Goal: Task Accomplishment & Management: Use online tool/utility

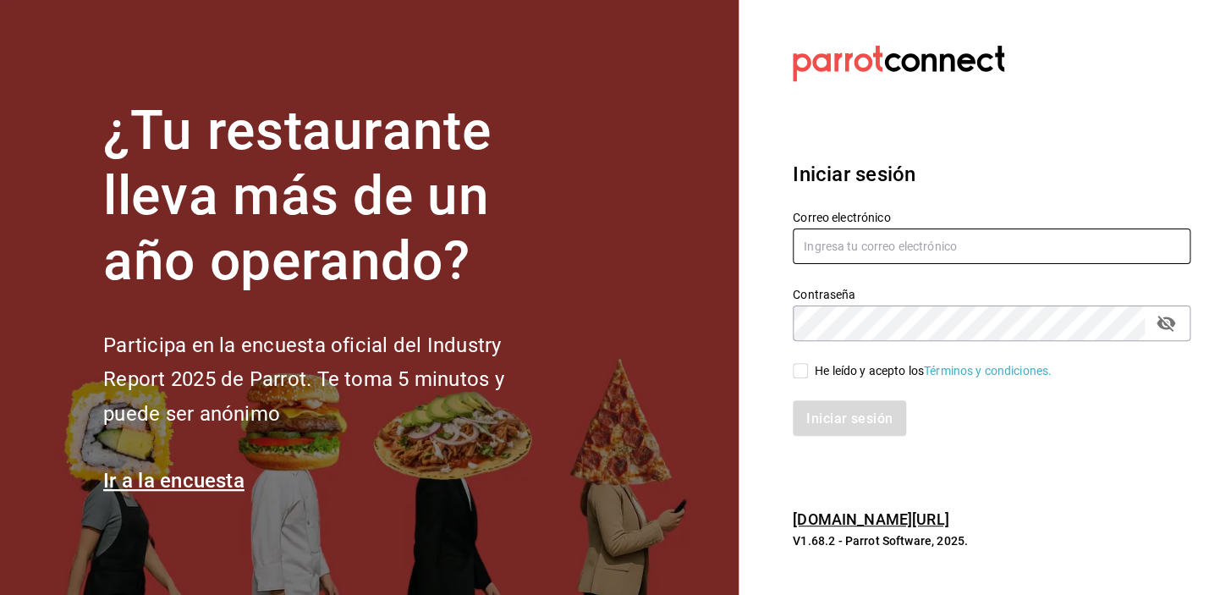
type input "[EMAIL_ADDRESS][DOMAIN_NAME]"
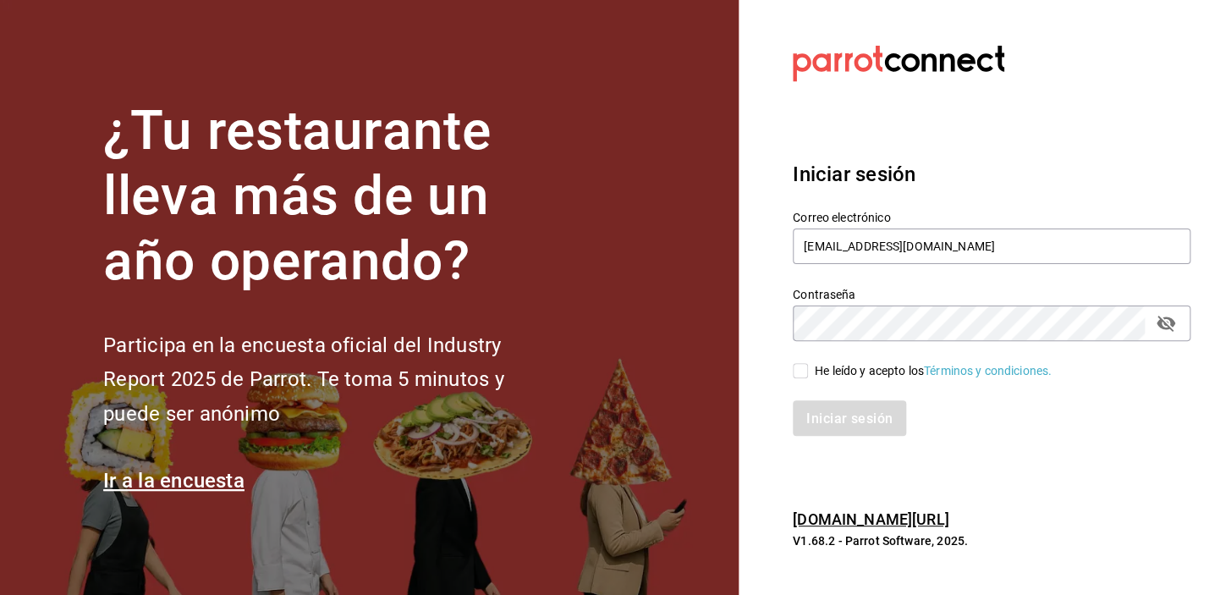
click at [807, 373] on input "He leído y acepto los Términos y condiciones." at bounding box center [800, 370] width 15 height 15
checkbox input "true"
click at [829, 421] on font "Iniciar sesión" at bounding box center [850, 418] width 86 height 16
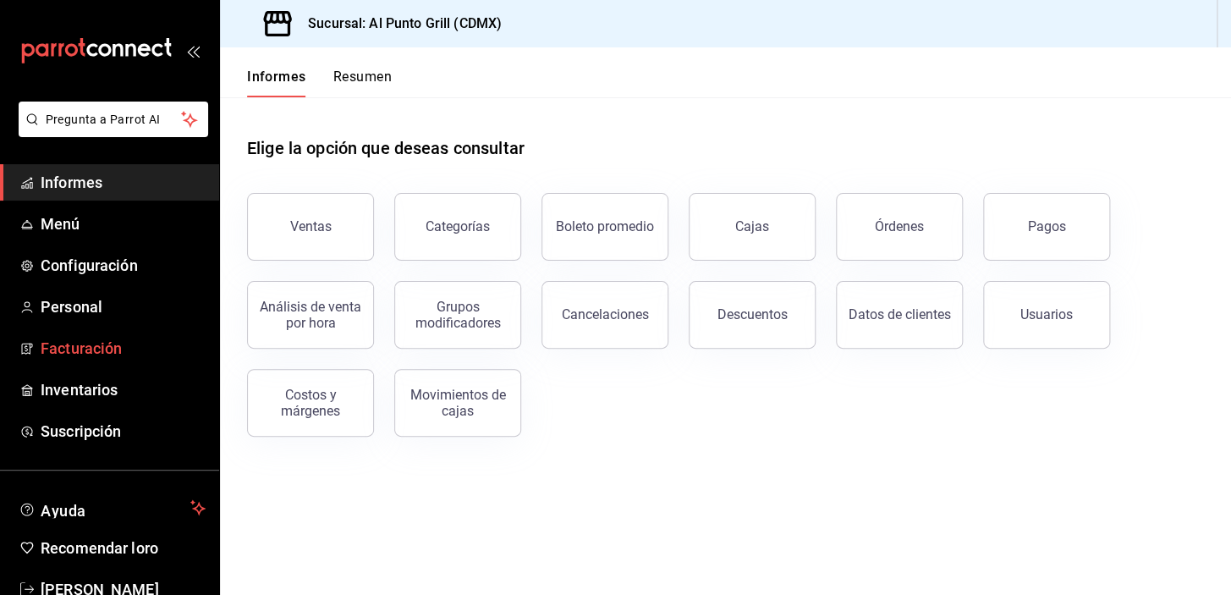
click at [118, 347] on font "Facturación" at bounding box center [81, 348] width 81 height 18
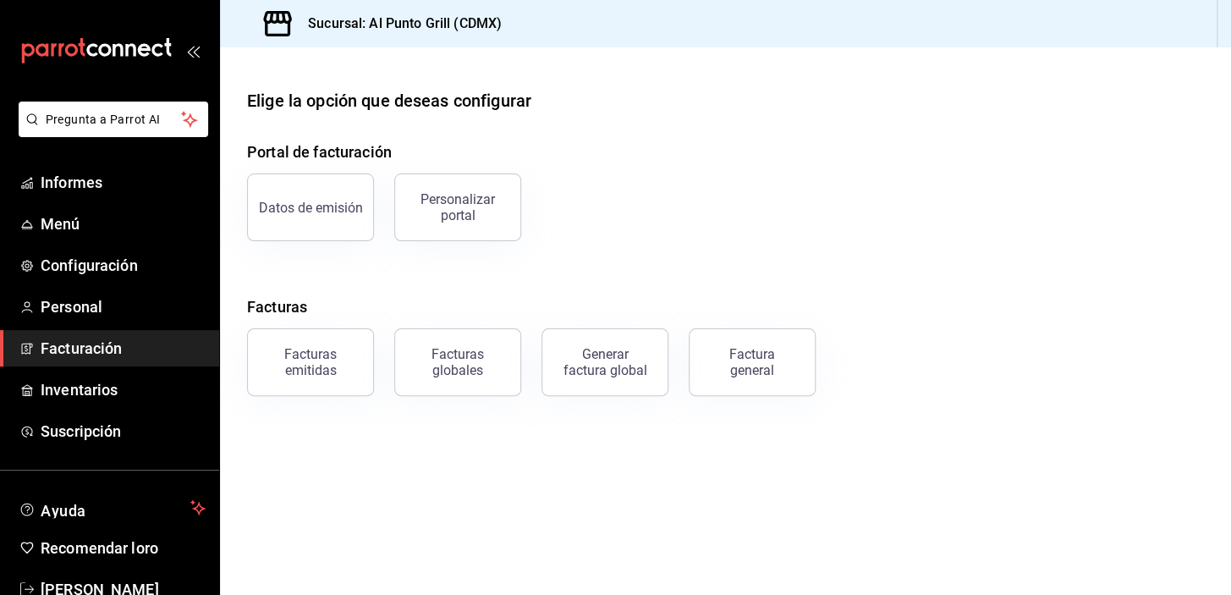
click at [740, 343] on button "Factura general" at bounding box center [752, 362] width 127 height 68
click at [739, 360] on html "Pregunta a Parrot AI Informes Menú Configuración Personal Facturación Inventari…" at bounding box center [615, 297] width 1231 height 595
click at [752, 360] on html "Pregunta a Parrot AI Informes Menú Configuración Personal Facturación Inventari…" at bounding box center [615, 297] width 1231 height 595
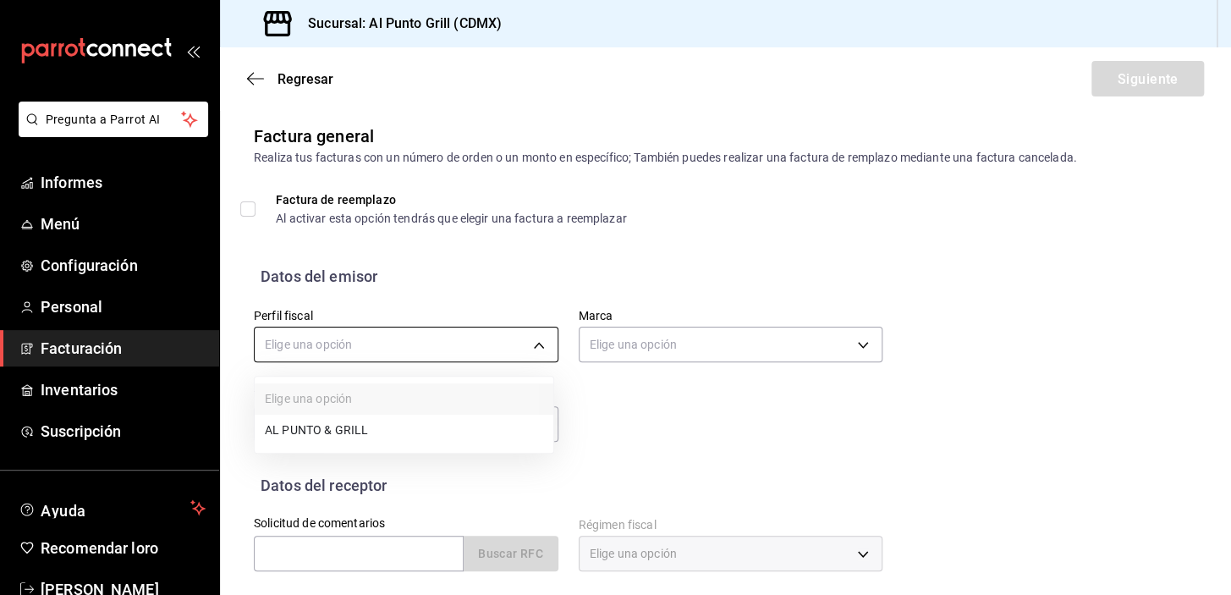
click at [532, 342] on body "Pregunta a Parrot AI Informes Menú Configuración Personal Facturación Inventari…" at bounding box center [615, 297] width 1231 height 595
drag, startPoint x: 293, startPoint y: 436, endPoint x: 293, endPoint y: 468, distance: 32.2
click at [293, 434] on font "AL PUNTO Y PARRILLA" at bounding box center [327, 432] width 124 height 14
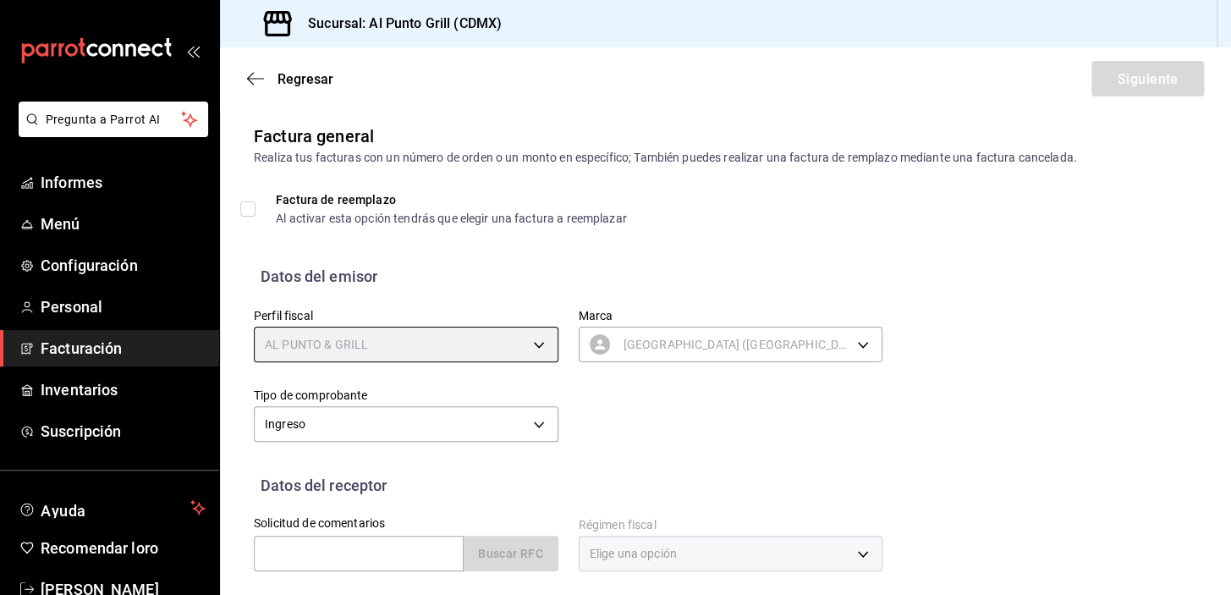
type input "711c2bc8-79b3-43e0-95de-ea7f23beadbf"
type input "359452a4-77df-4a2a-96d1-dbb27ae34e49"
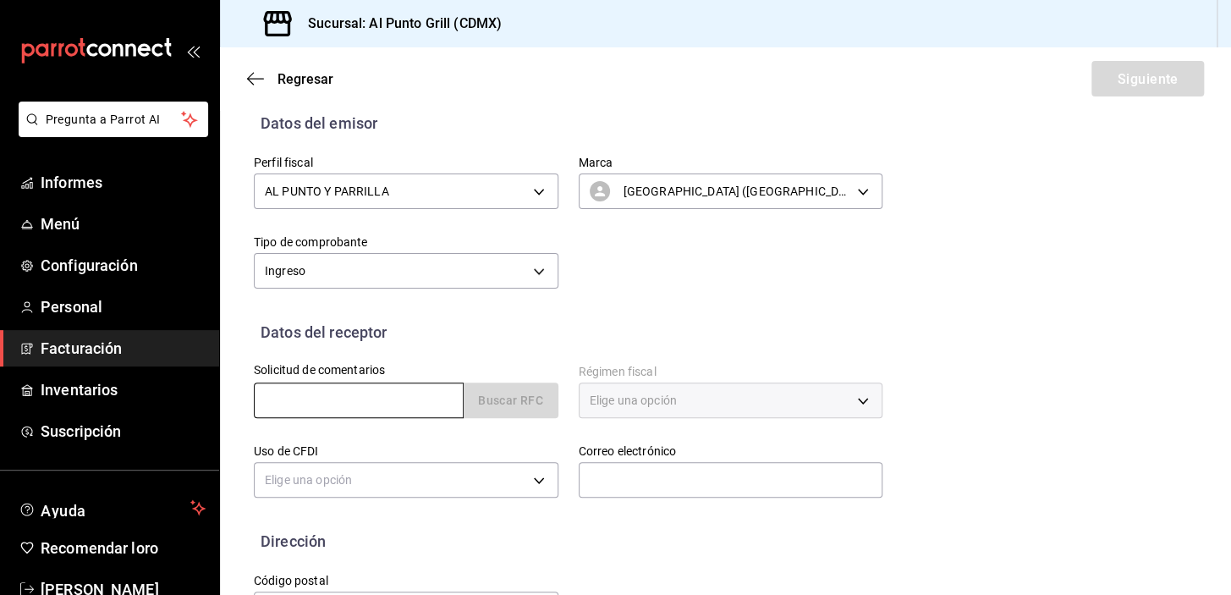
click at [375, 392] on input "text" at bounding box center [359, 401] width 210 height 36
click at [377, 401] on input "text" at bounding box center [359, 401] width 210 height 36
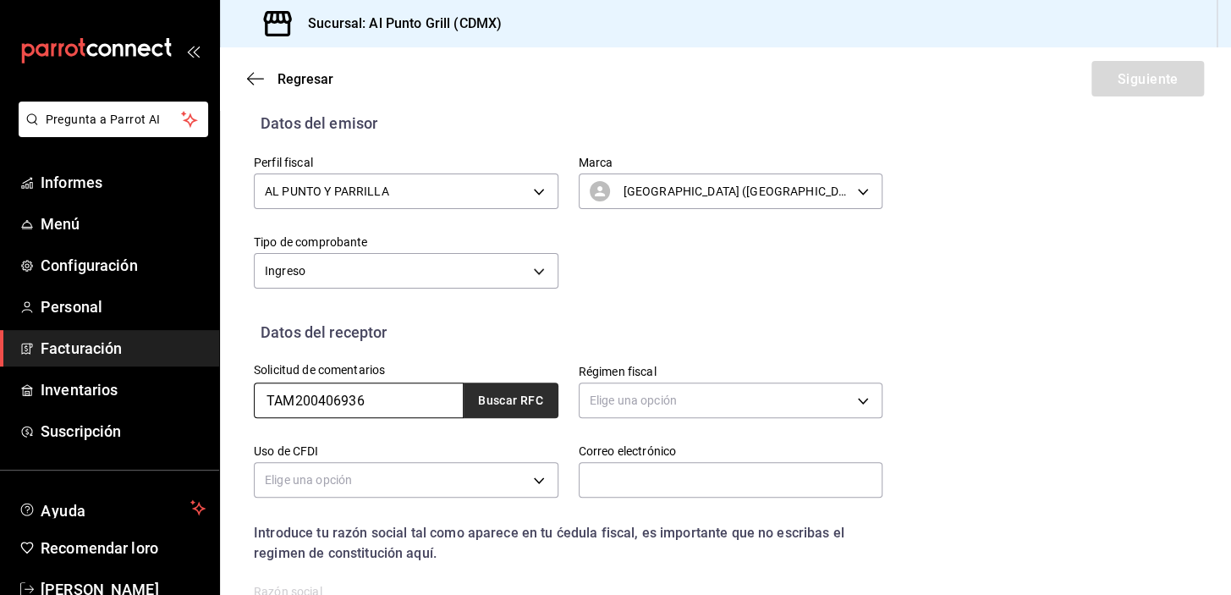
type input "TAM200406936"
click at [487, 396] on font "Buscar RFC" at bounding box center [510, 401] width 65 height 14
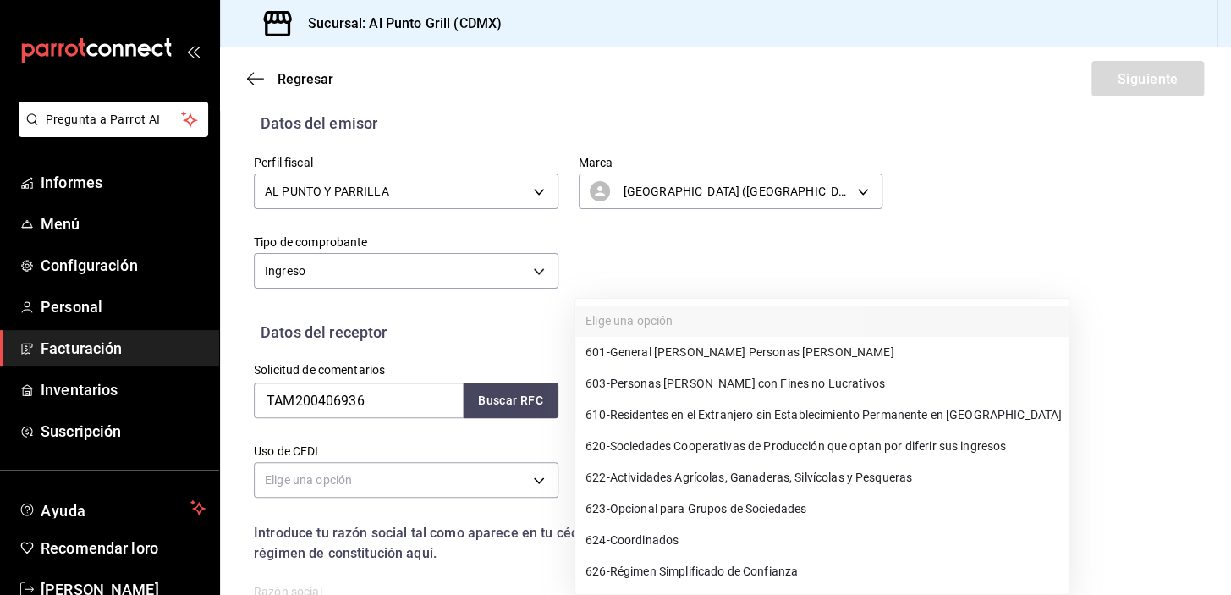
click at [736, 400] on body "Pregunta a Parrot AI Informes Menú Configuración Personal Facturación Inventari…" at bounding box center [615, 297] width 1231 height 595
click at [658, 540] on font "Coordenadas" at bounding box center [646, 541] width 72 height 14
type input "624"
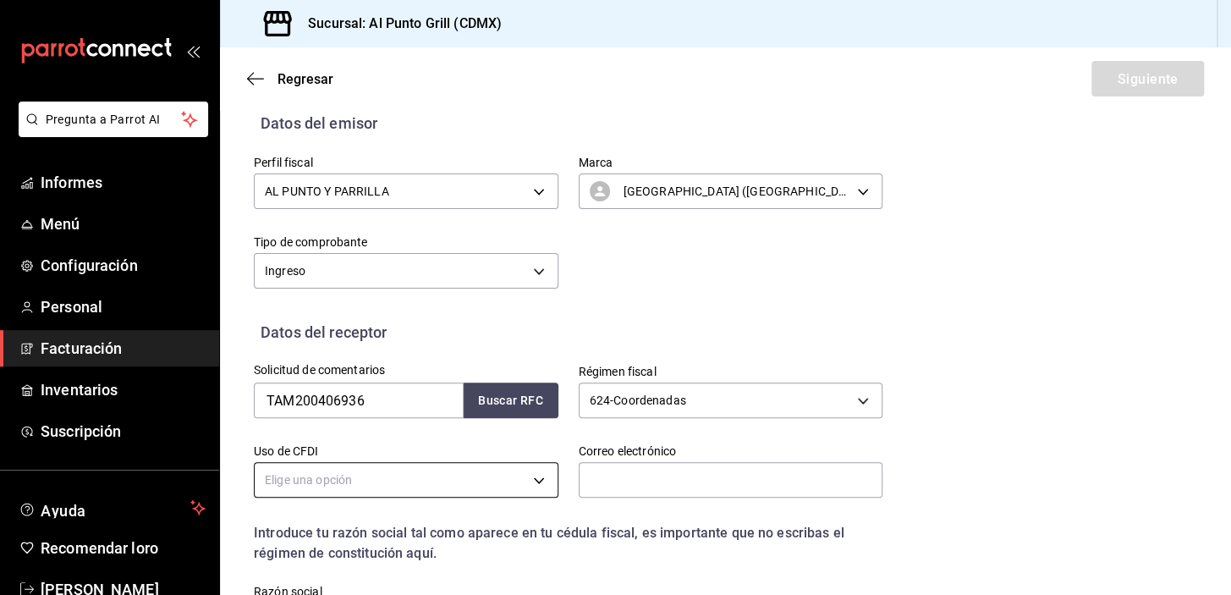
click at [402, 482] on body "Pregunta a Parrot AI Informes Menú Configuración Personal Facturación Inventari…" at bounding box center [615, 297] width 1231 height 595
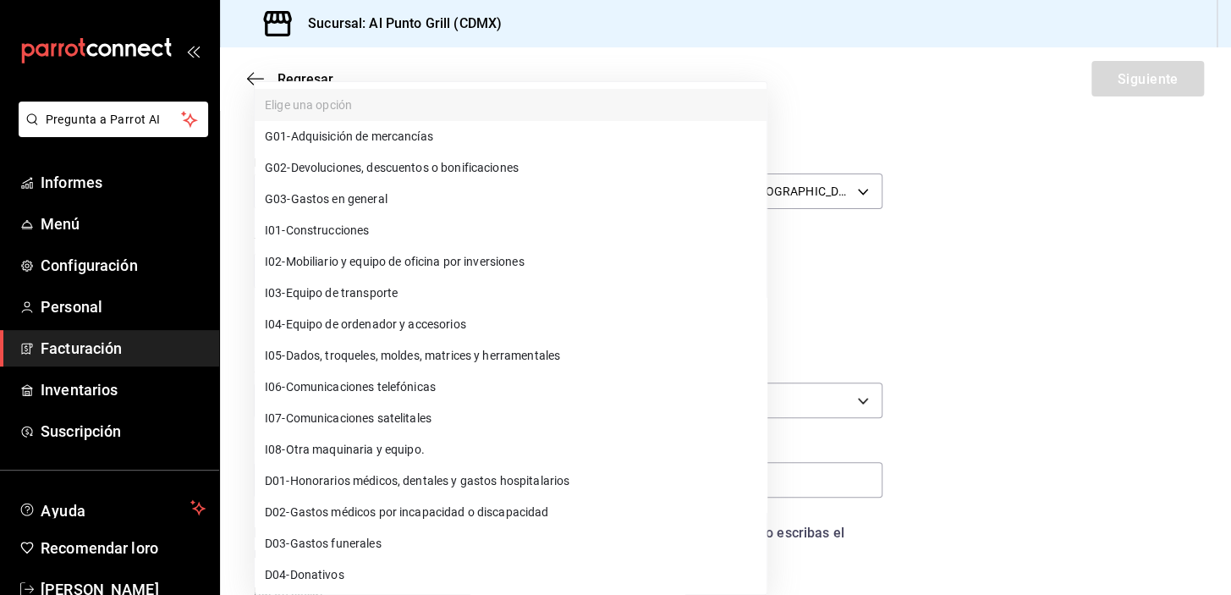
click at [395, 196] on li "G03 - Gastos en general" at bounding box center [511, 199] width 512 height 31
type input "G03"
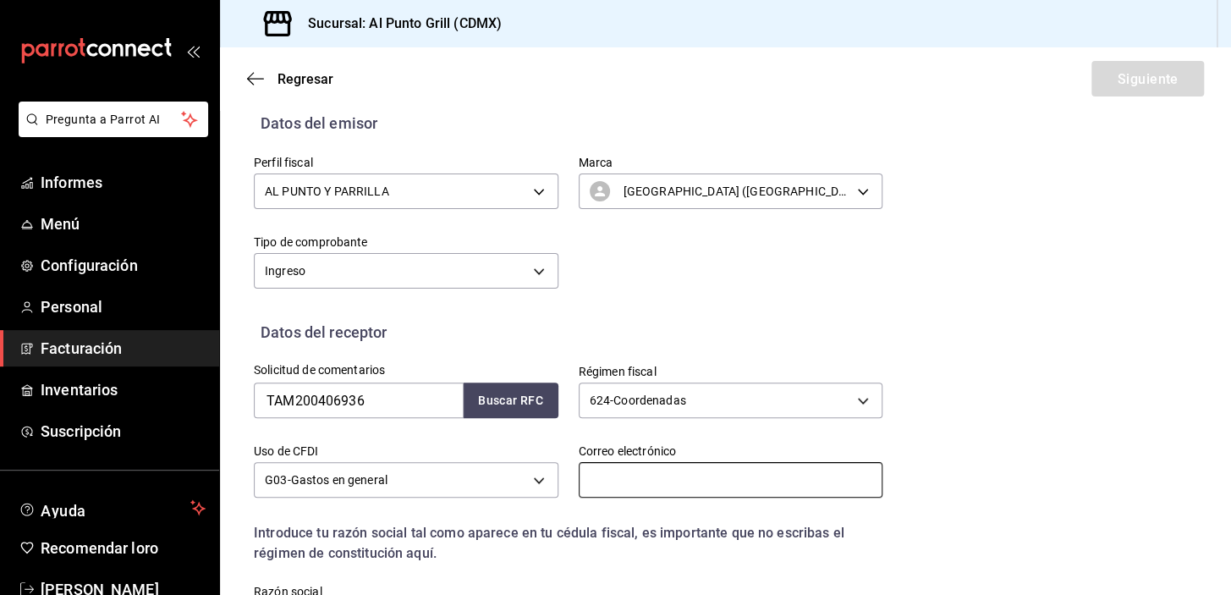
click at [597, 478] on input "text" at bounding box center [731, 480] width 305 height 36
type input "alpunto.grill04@gmail.com"
type input "54769"
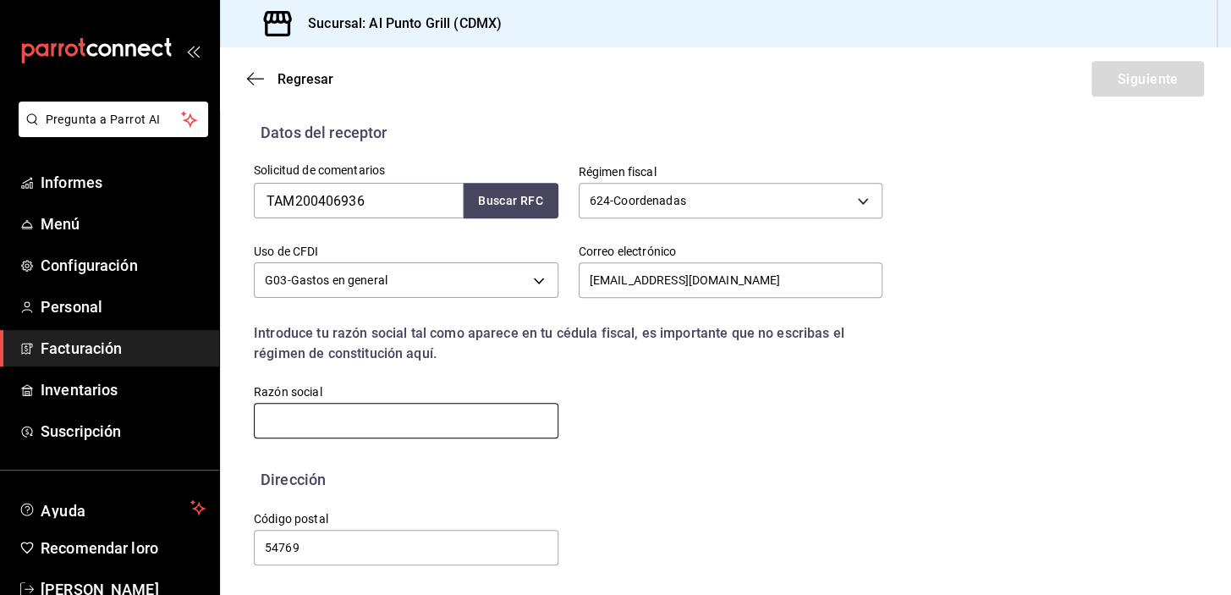
click at [390, 422] on input "text" at bounding box center [406, 421] width 305 height 36
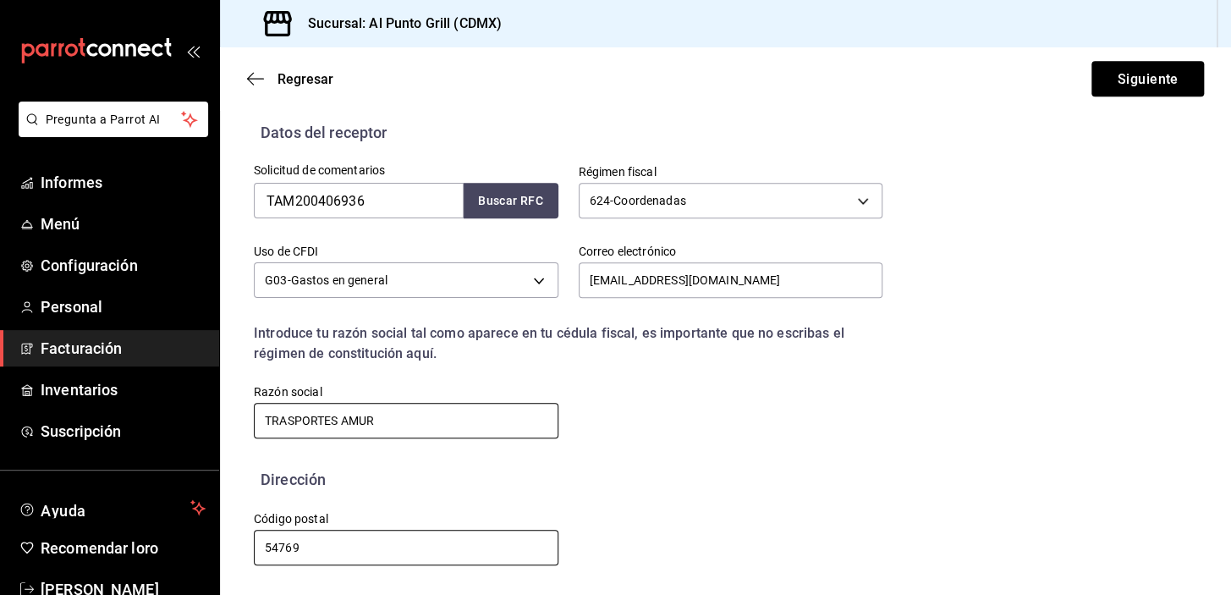
type input "TRASPORTES AMUR"
drag, startPoint x: 314, startPoint y: 539, endPoint x: 253, endPoint y: 530, distance: 61.6
click at [262, 554] on input "54769" at bounding box center [406, 548] width 305 height 36
type input "53950"
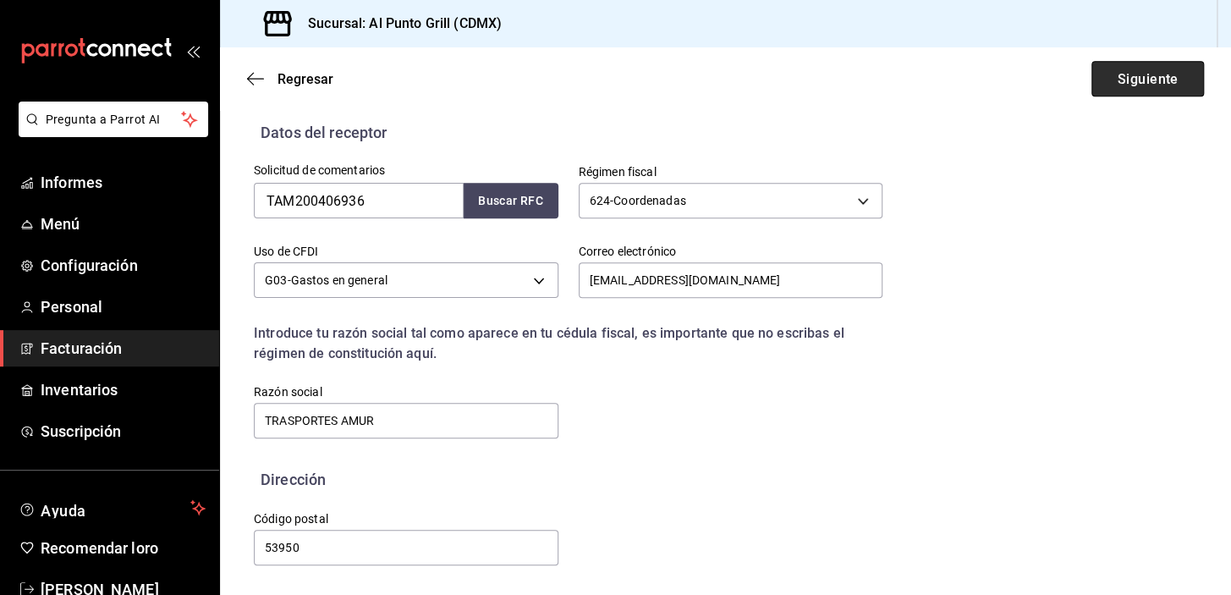
click at [1137, 79] on font "Siguiente" at bounding box center [1147, 78] width 61 height 16
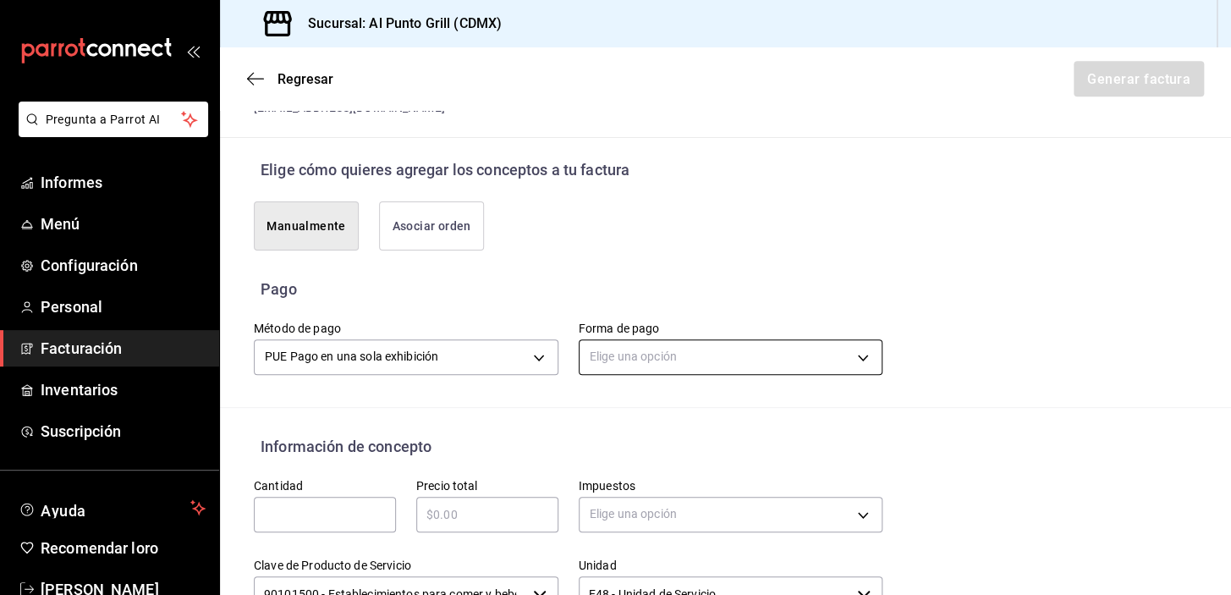
click at [633, 347] on body "Pregunta a Parrot AI Informes Menú Configuración Personal Facturación Inventari…" at bounding box center [615, 297] width 1231 height 595
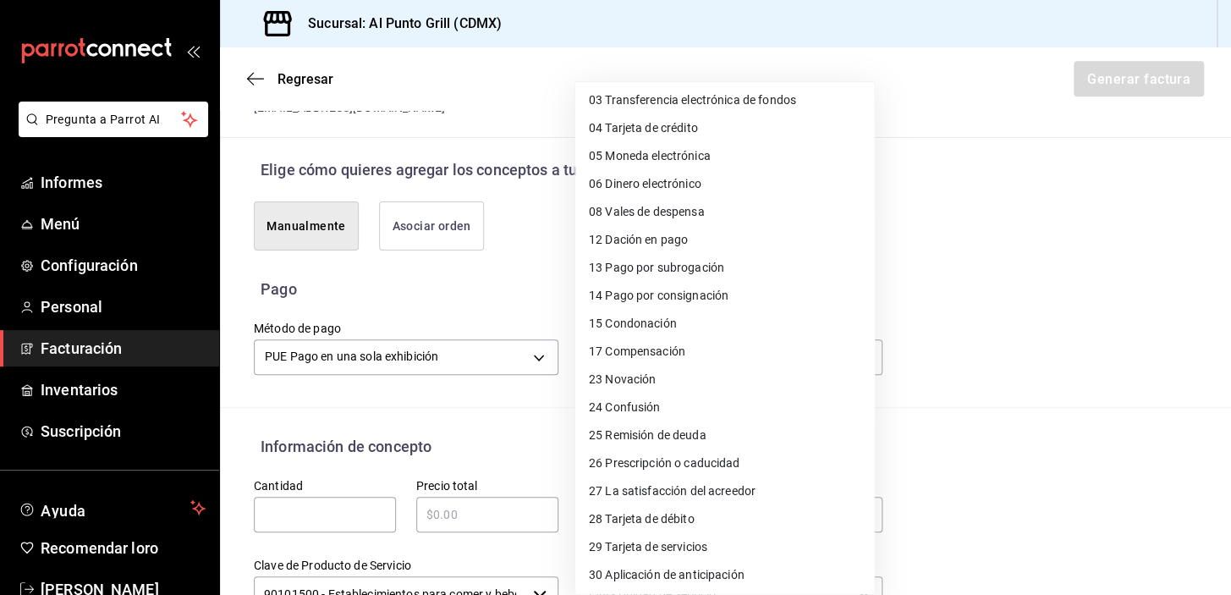
scroll to position [144, 0]
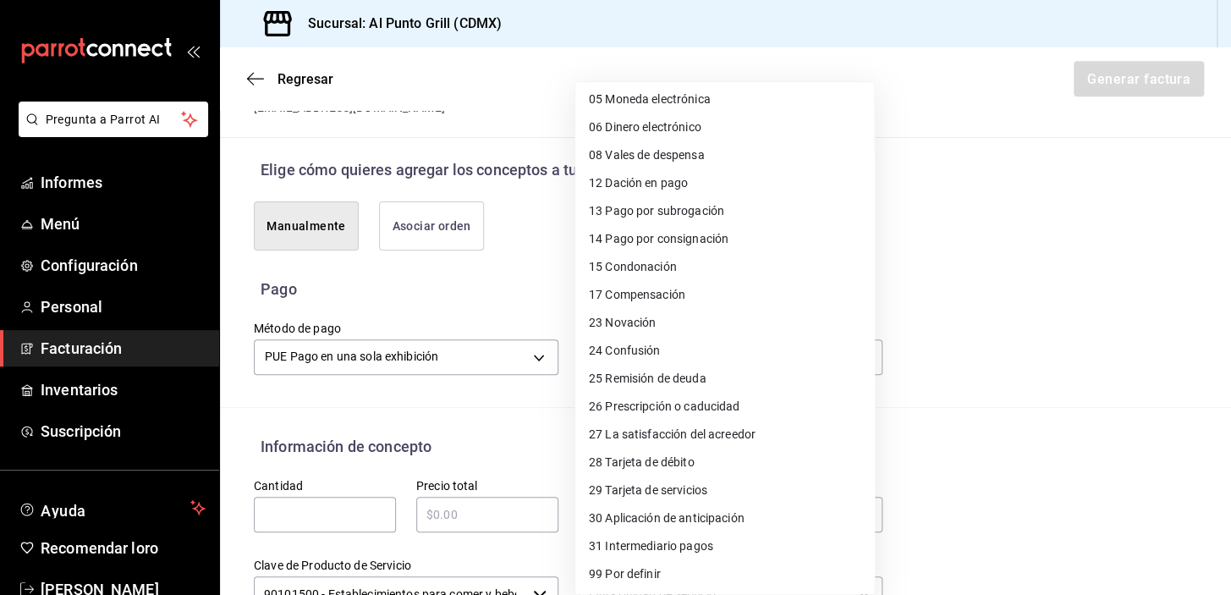
click at [654, 463] on font "Tarjeta de débito" at bounding box center [649, 462] width 89 height 14
type input "28"
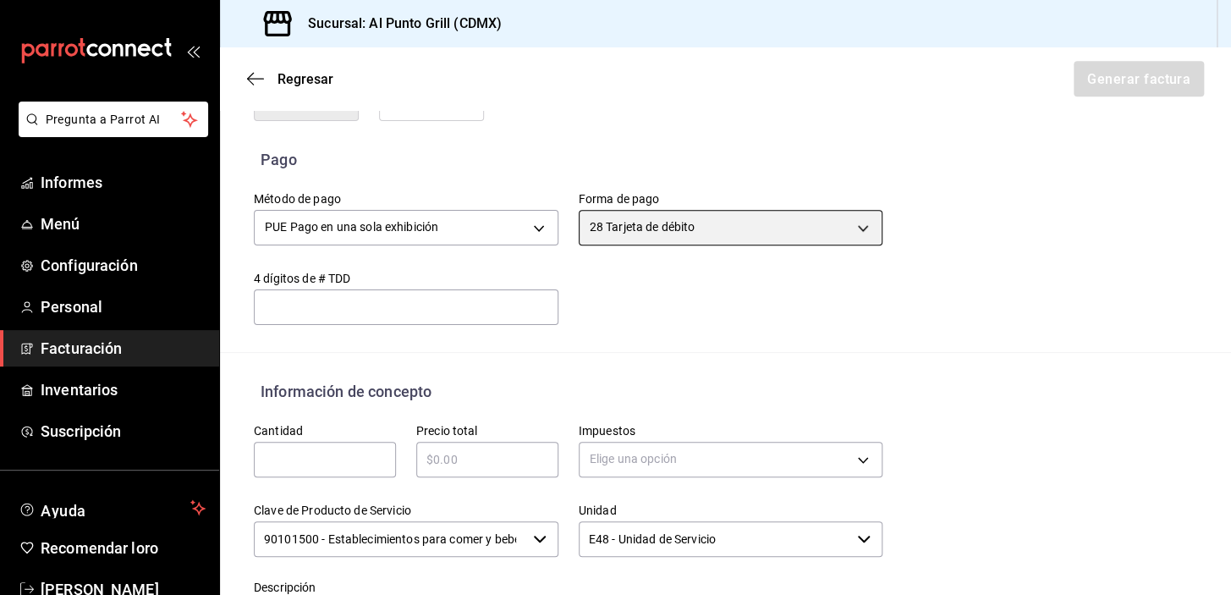
scroll to position [507, 0]
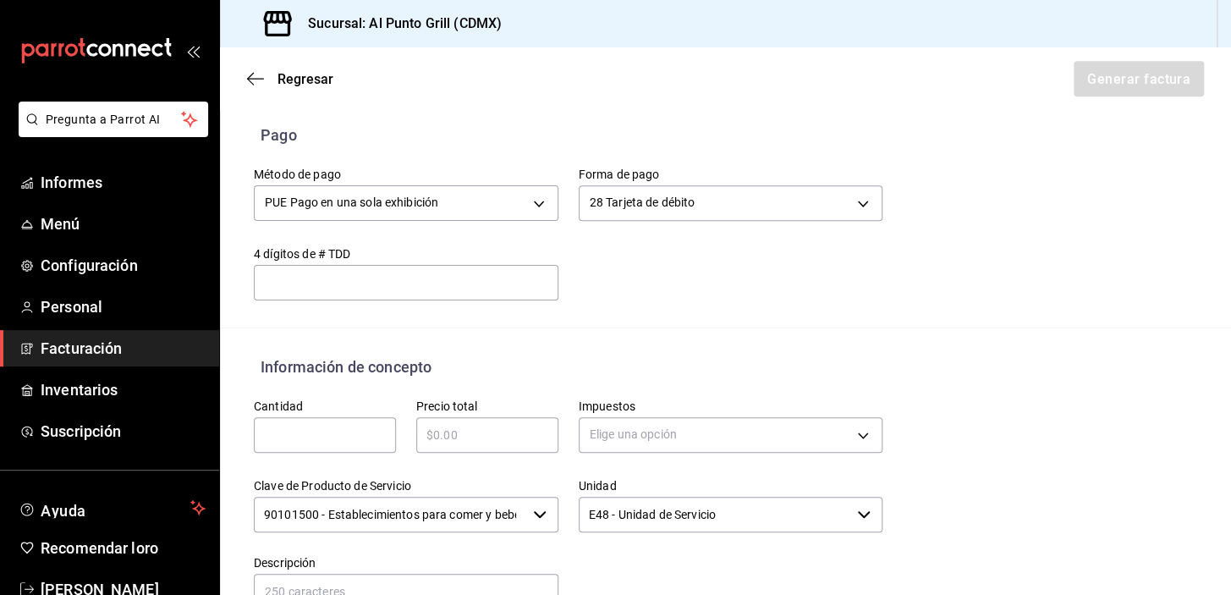
click at [296, 440] on input "text" at bounding box center [325, 435] width 142 height 20
type input "1"
click at [515, 423] on div "​" at bounding box center [487, 435] width 142 height 36
type input "$1435.00"
click at [599, 435] on body "Pregunta a Parrot AI Informes Menú Configuración Personal Facturación Inventari…" at bounding box center [615, 297] width 1231 height 595
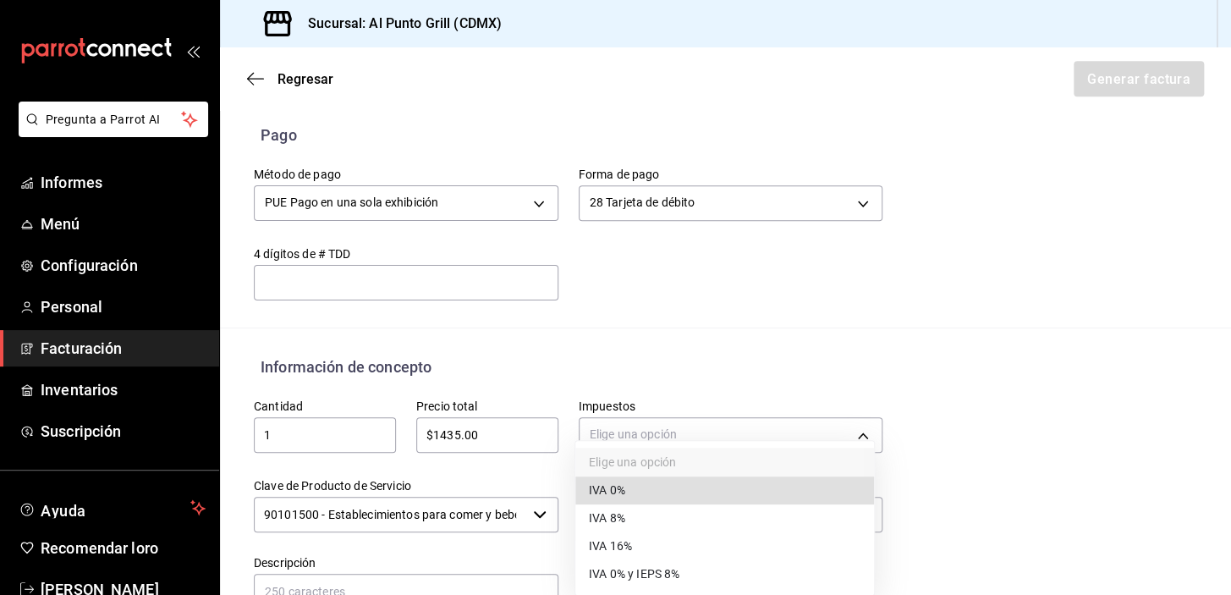
click at [601, 539] on font "IVA 16%" at bounding box center [610, 546] width 43 height 14
type input "IVA_16"
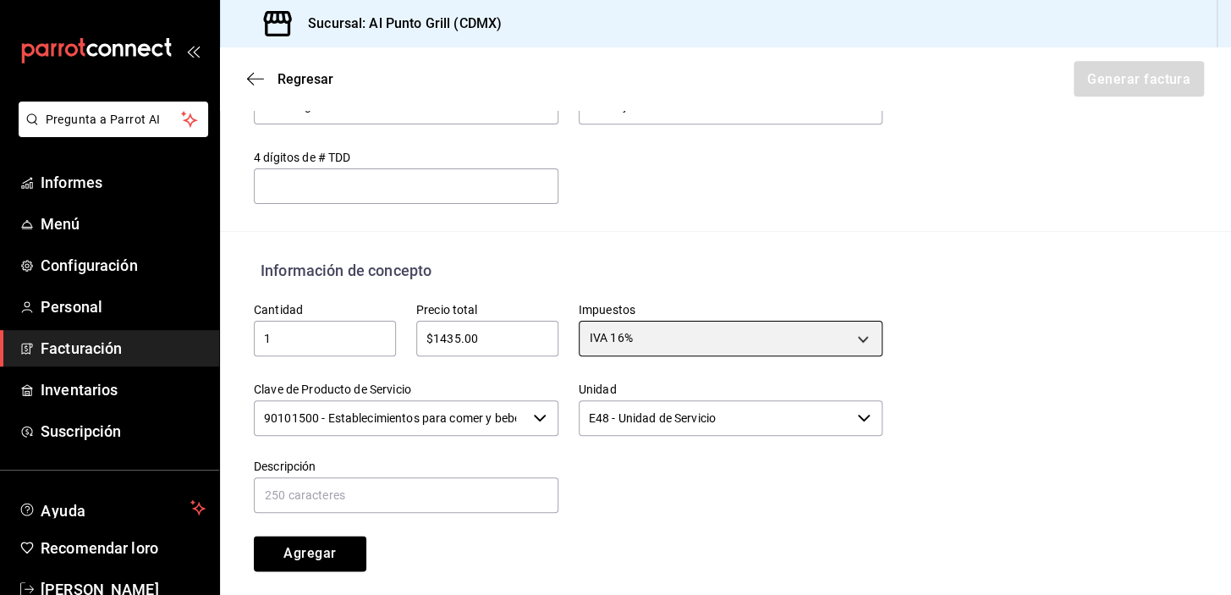
scroll to position [660, 0]
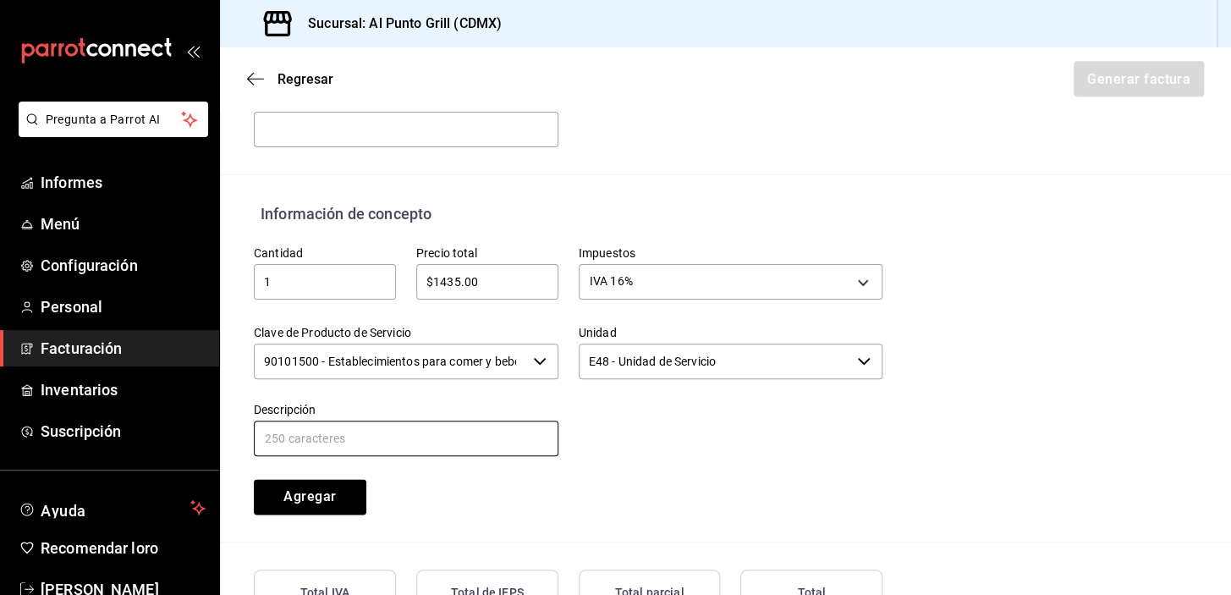
click at [296, 435] on input "text" at bounding box center [406, 439] width 305 height 36
type input "CONSUMO DE ALIMENTOS Y BEBIDAS"
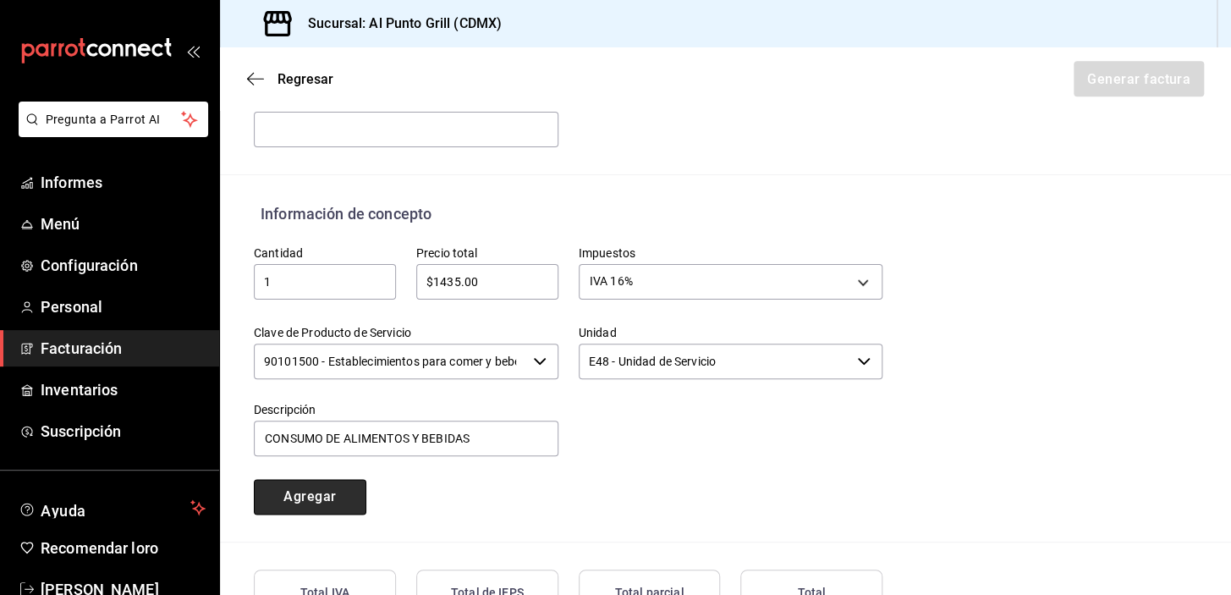
click at [323, 491] on font "Agregar" at bounding box center [310, 496] width 52 height 16
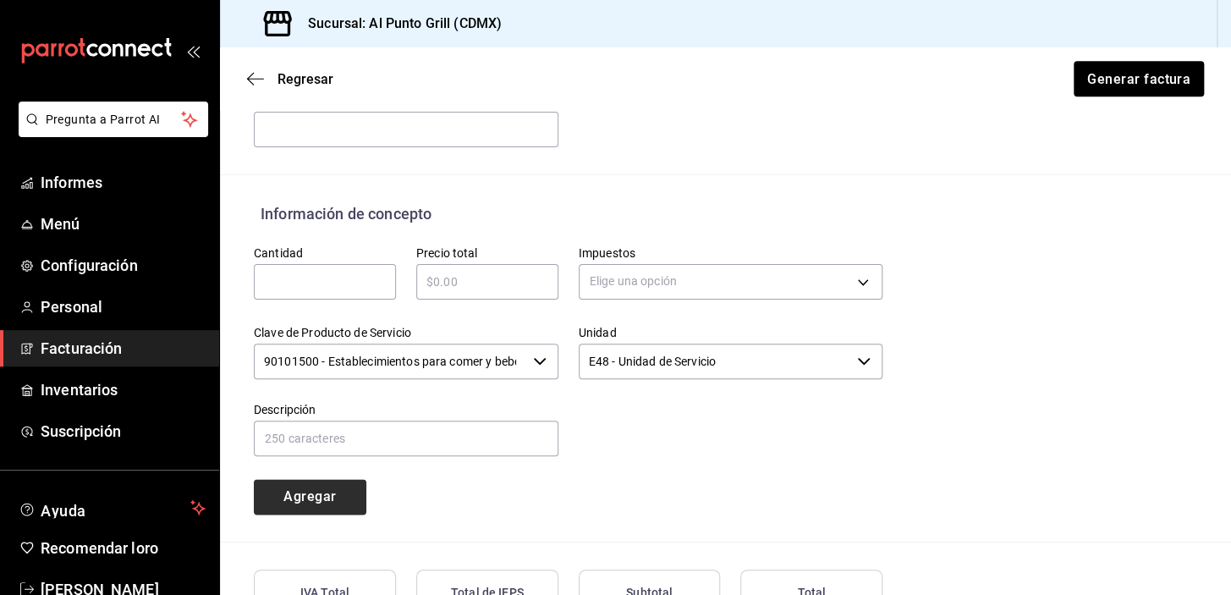
type input "90101500 - Establecimientos para comer y beber"
type input "E48 - Unidad de Servicio"
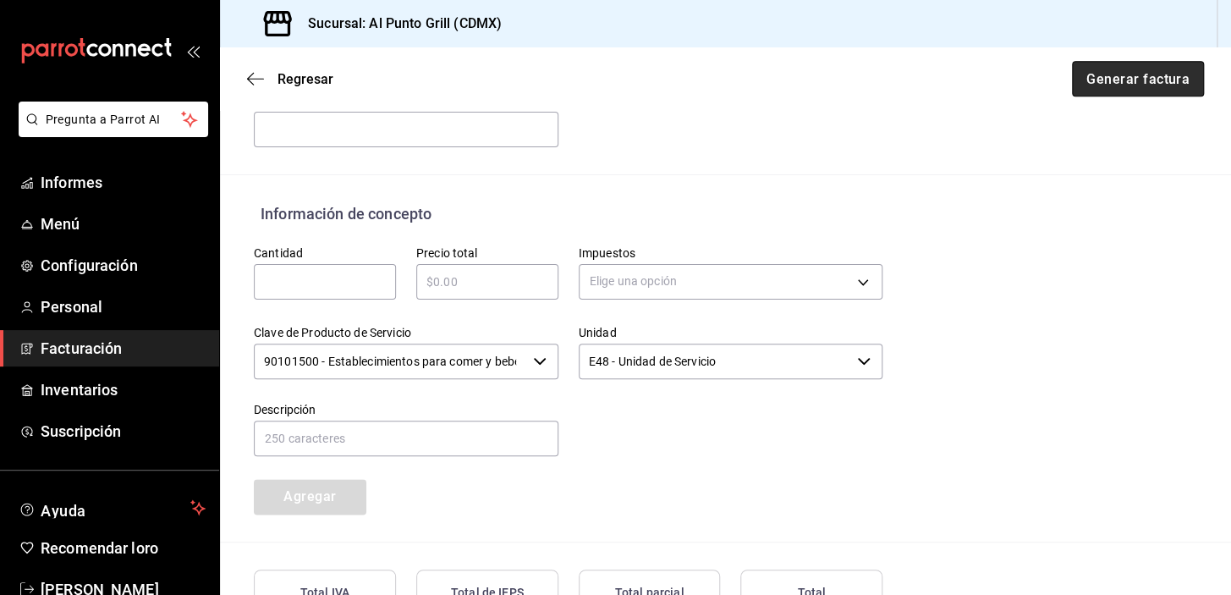
click at [1131, 75] on font "Generar factura" at bounding box center [1138, 78] width 103 height 16
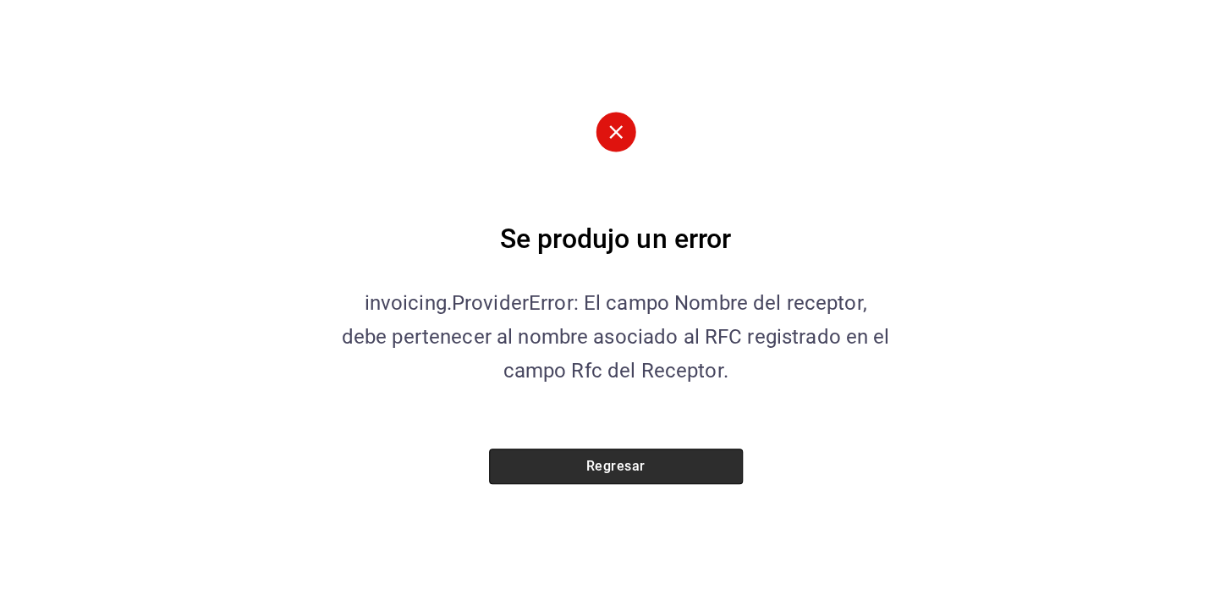
click at [690, 456] on button "Regresar" at bounding box center [616, 467] width 254 height 36
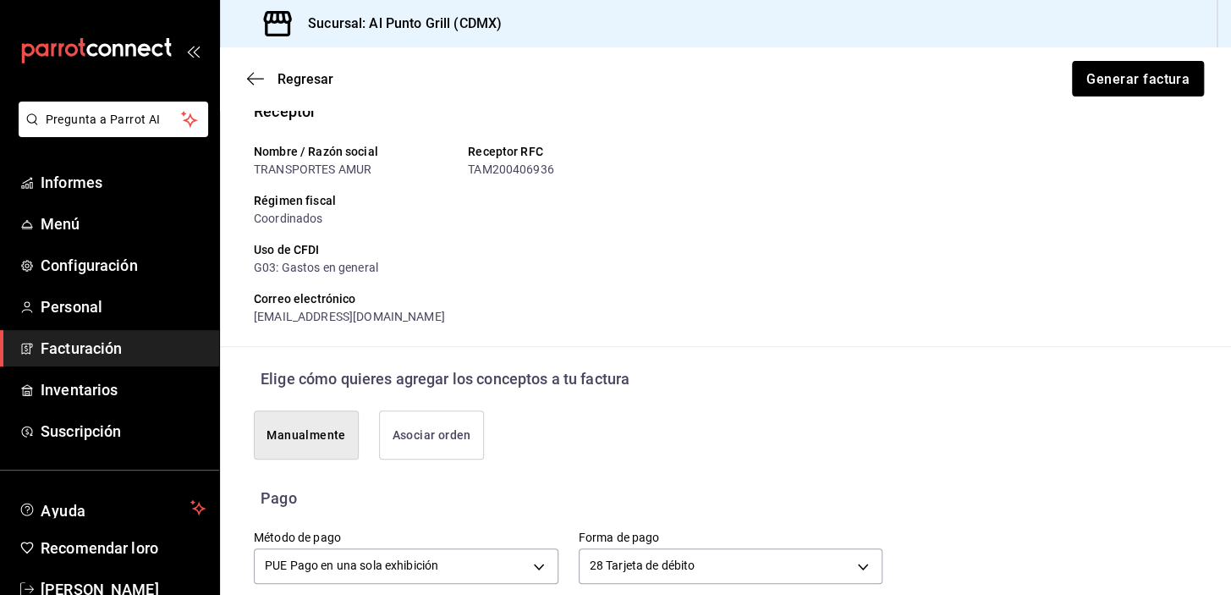
scroll to position [0, 0]
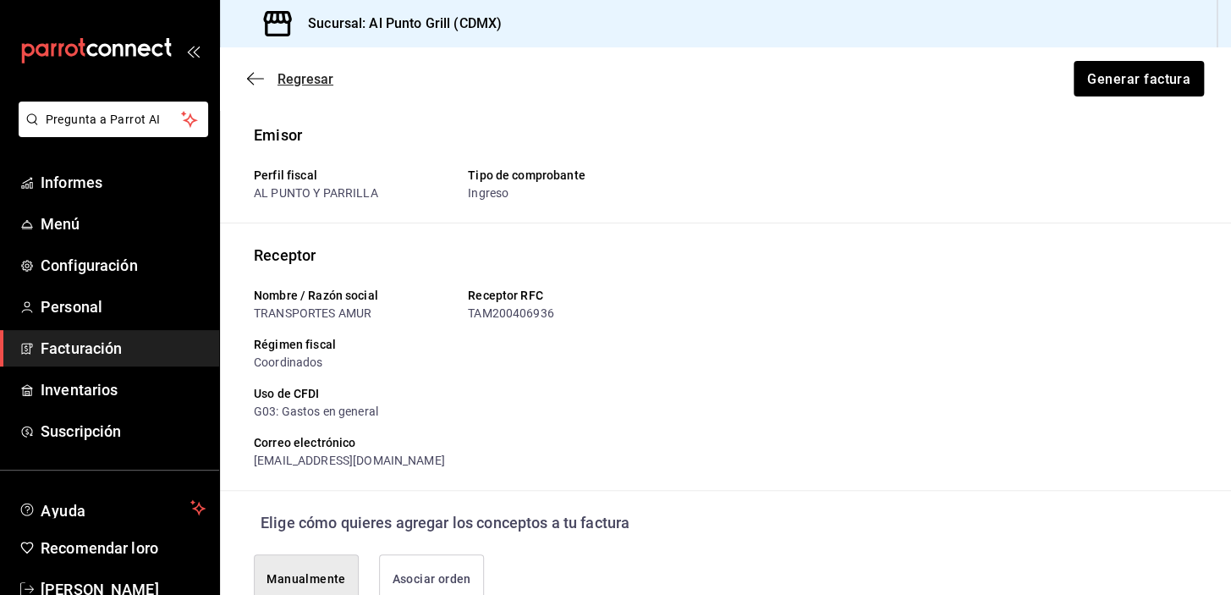
click at [255, 80] on icon "button" at bounding box center [255, 78] width 17 height 15
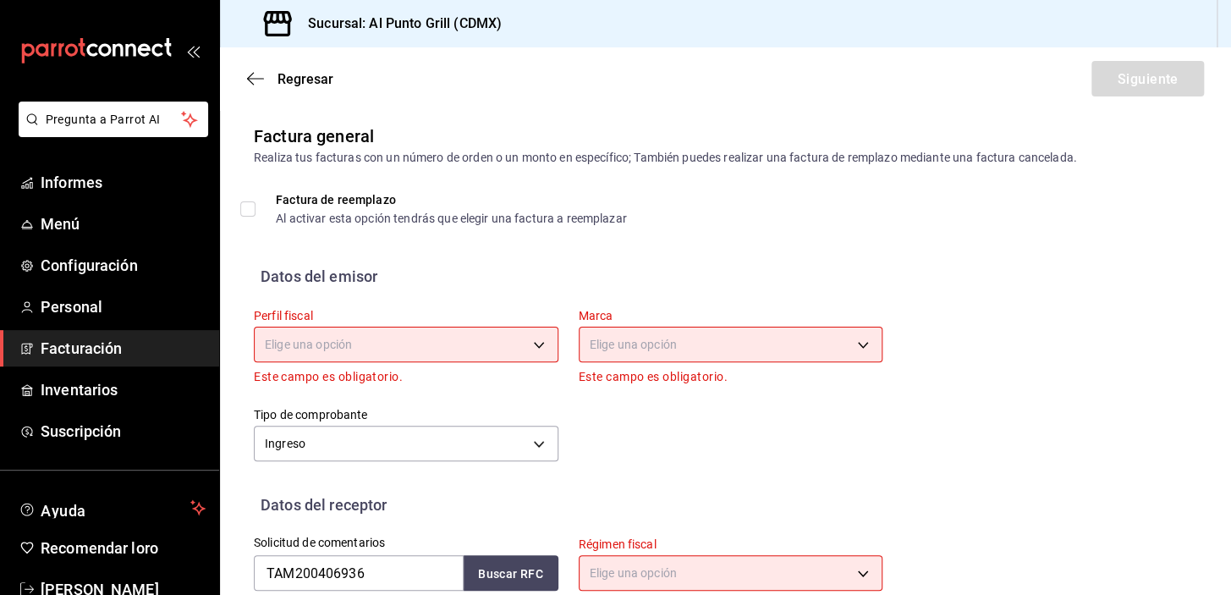
click at [474, 333] on body "Pregunta a Parrot AI Informes Menú Configuración Personal Facturación Inventari…" at bounding box center [615, 297] width 1231 height 595
click at [346, 423] on font "AL PUNTO Y PARRILLA" at bounding box center [327, 431] width 124 height 19
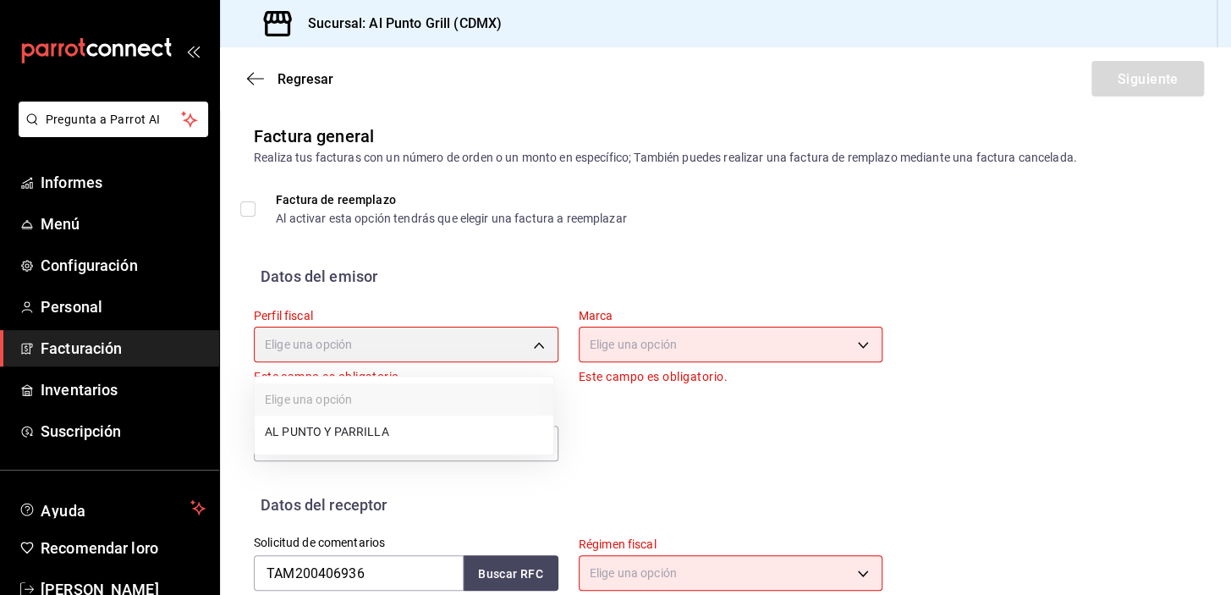
type input "711c2bc8-79b3-43e0-95de-ea7f23beadbf"
type input "359452a4-77df-4a2a-96d1-dbb27ae34e49"
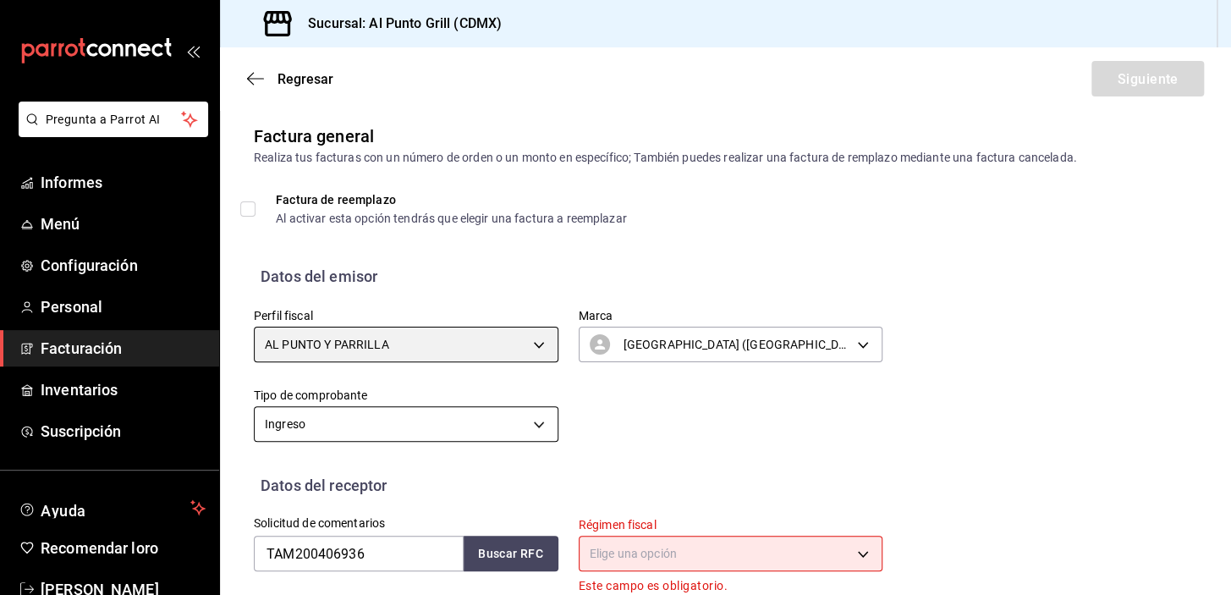
scroll to position [153, 0]
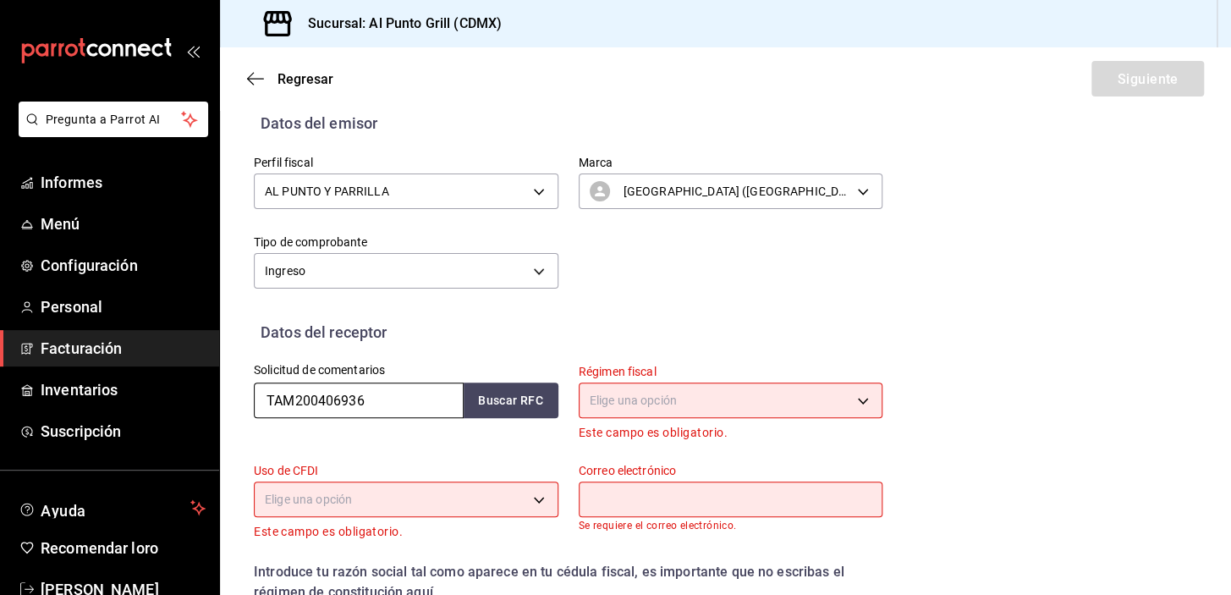
drag, startPoint x: 368, startPoint y: 402, endPoint x: 220, endPoint y: 403, distance: 148.1
click at [222, 406] on div "Datos del receptor Solicitud de comentarios TAM200406936 Buscar RFC Régimen fis…" at bounding box center [725, 514] width 1011 height 386
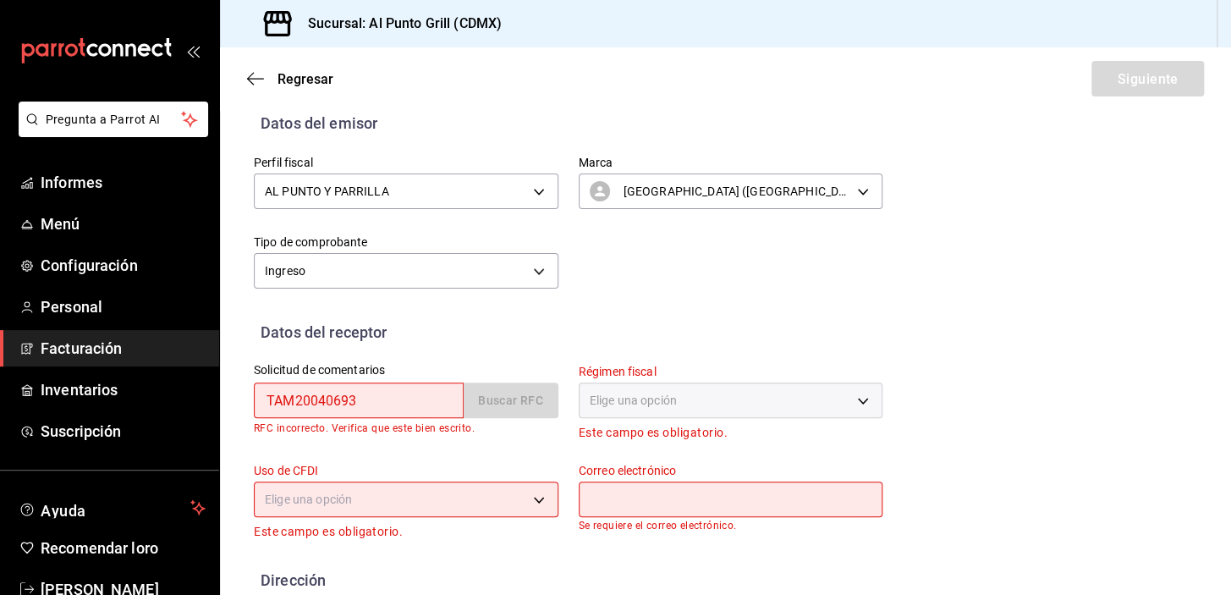
type input "TAM200406936"
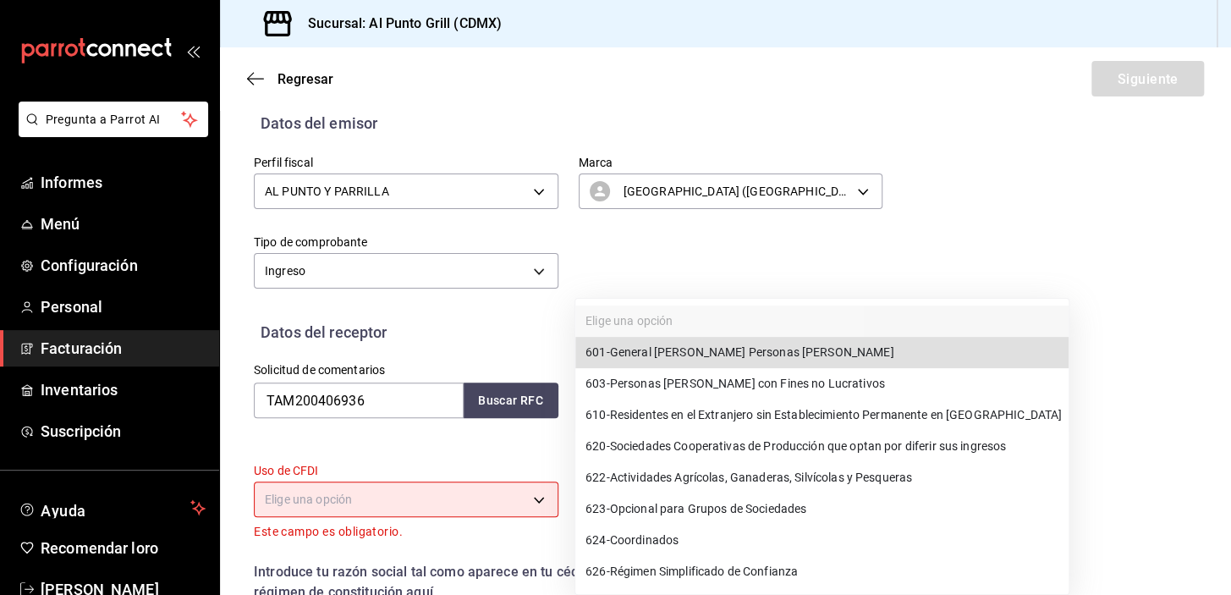
click at [592, 410] on body "Pregunta a Parrot AI Informes Menú Configuración Personal Facturación Inventari…" at bounding box center [615, 297] width 1231 height 595
click at [658, 542] on font "Coordenadas" at bounding box center [646, 541] width 72 height 14
type input "624"
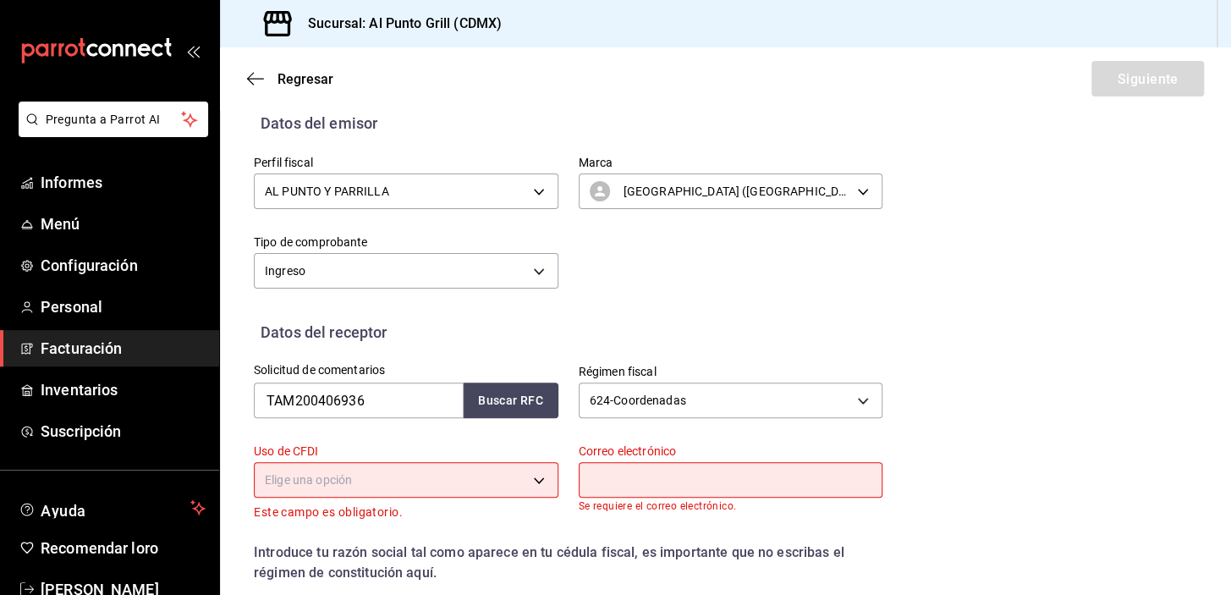
click at [383, 488] on body "Pregunta a Parrot AI Informes Menú Configuración Personal Facturación Inventari…" at bounding box center [615, 297] width 1231 height 595
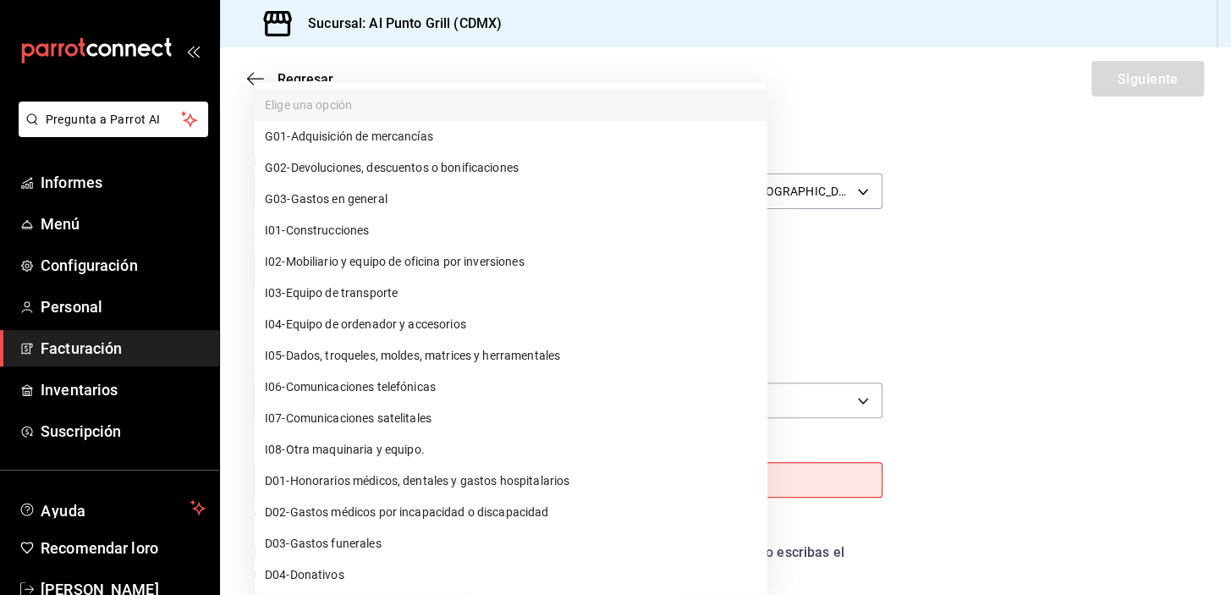
click at [371, 202] on font "Gastos en general" at bounding box center [339, 199] width 96 height 14
type input "G03"
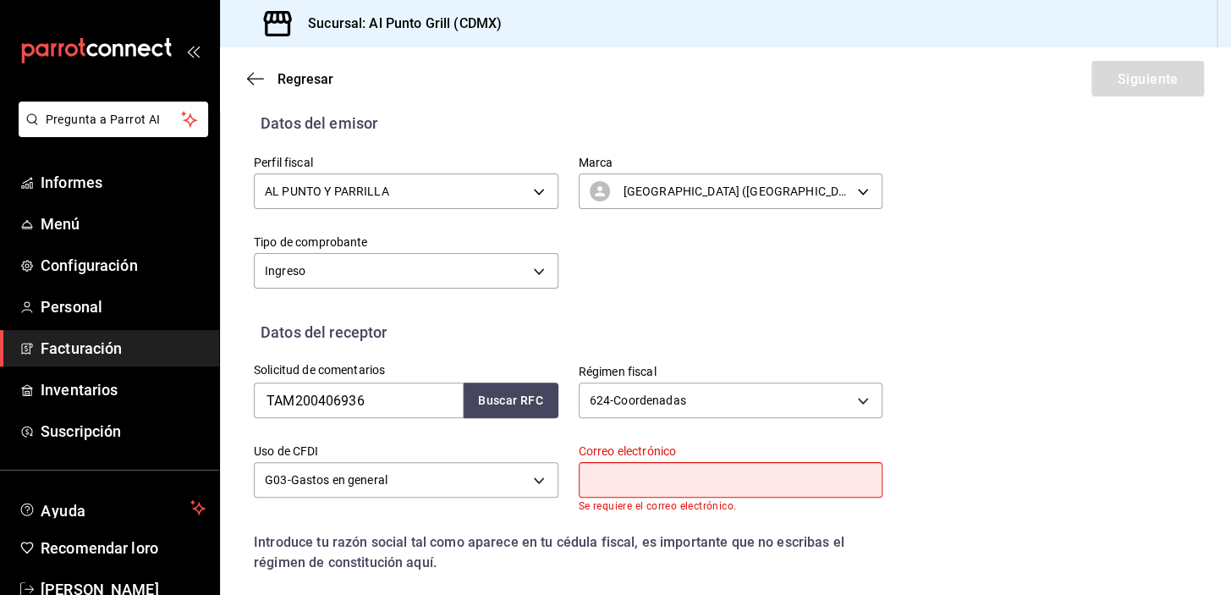
click at [698, 478] on input "text" at bounding box center [731, 480] width 305 height 36
type input "alpunto.grill04@gmail.com"
type input "54769"
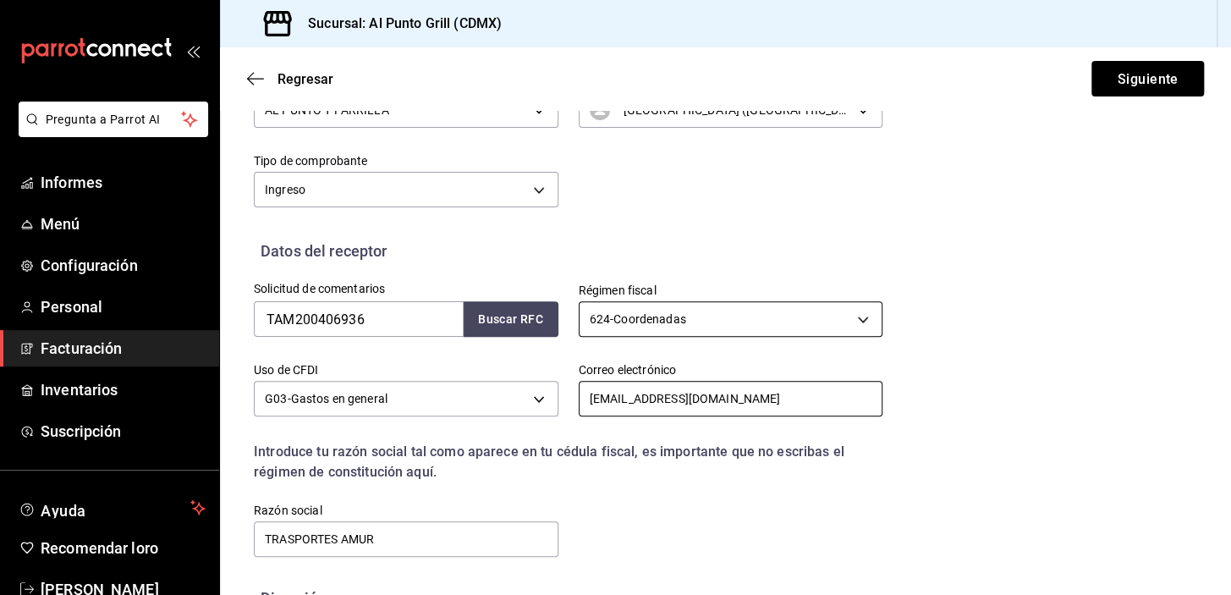
scroll to position [353, 0]
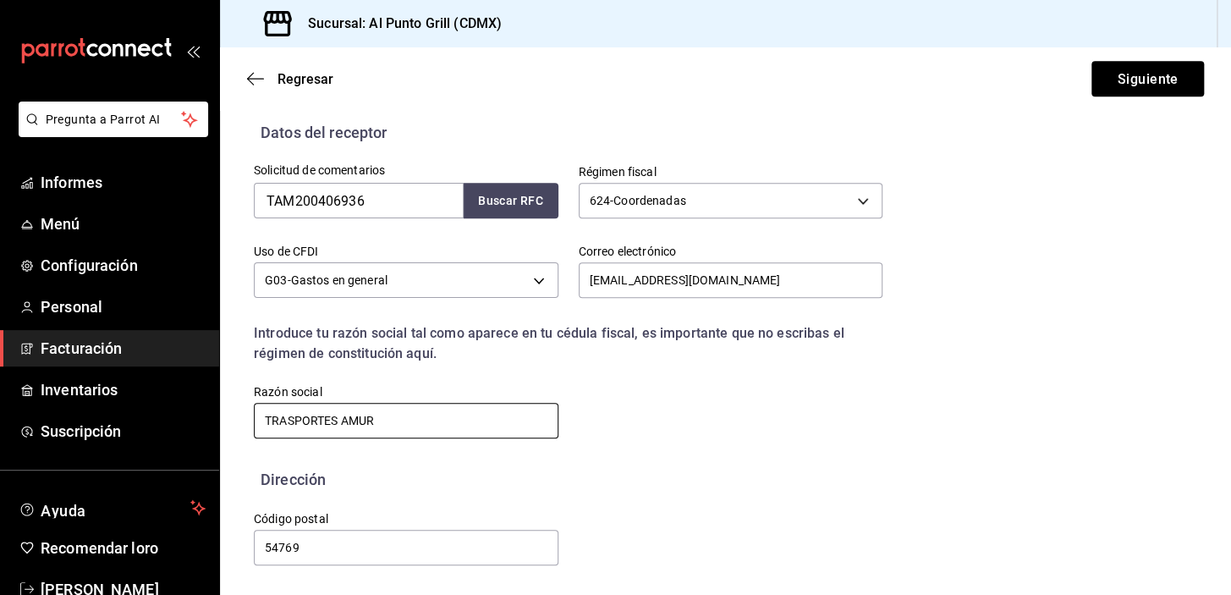
click at [398, 422] on input "TRASPORTES AMUR" at bounding box center [406, 421] width 305 height 36
click at [292, 418] on input "TRASPORTES AMUR" at bounding box center [406, 421] width 305 height 36
click at [288, 419] on input "TRASPORTES AMUR" at bounding box center [406, 421] width 305 height 36
type input "TRANSPORTES AMUR"
drag, startPoint x: 301, startPoint y: 550, endPoint x: 245, endPoint y: 548, distance: 56.7
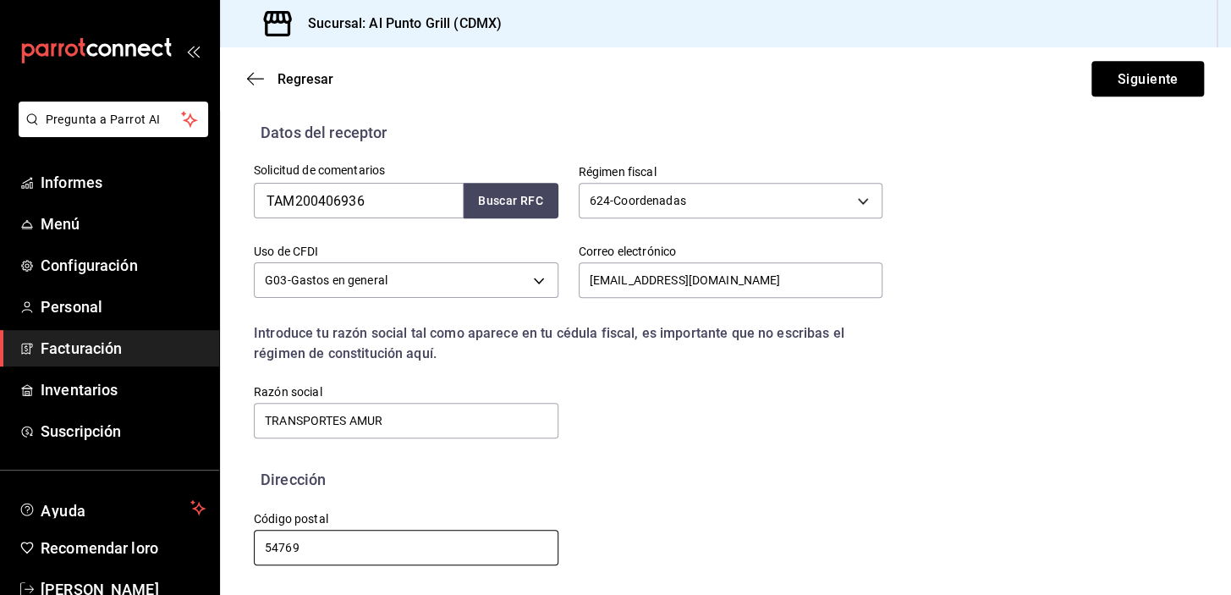
click at [245, 548] on div "Código postal 54769" at bounding box center [396, 529] width 325 height 77
type input "53950"
click at [1161, 81] on font "Siguiente" at bounding box center [1147, 78] width 61 height 16
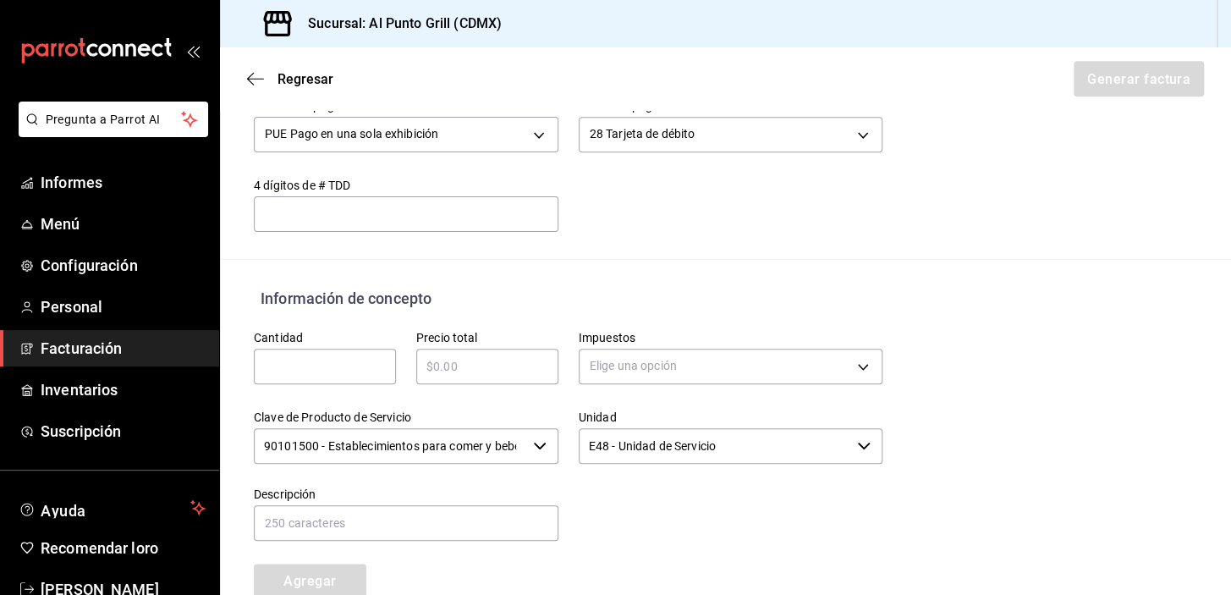
scroll to position [584, 0]
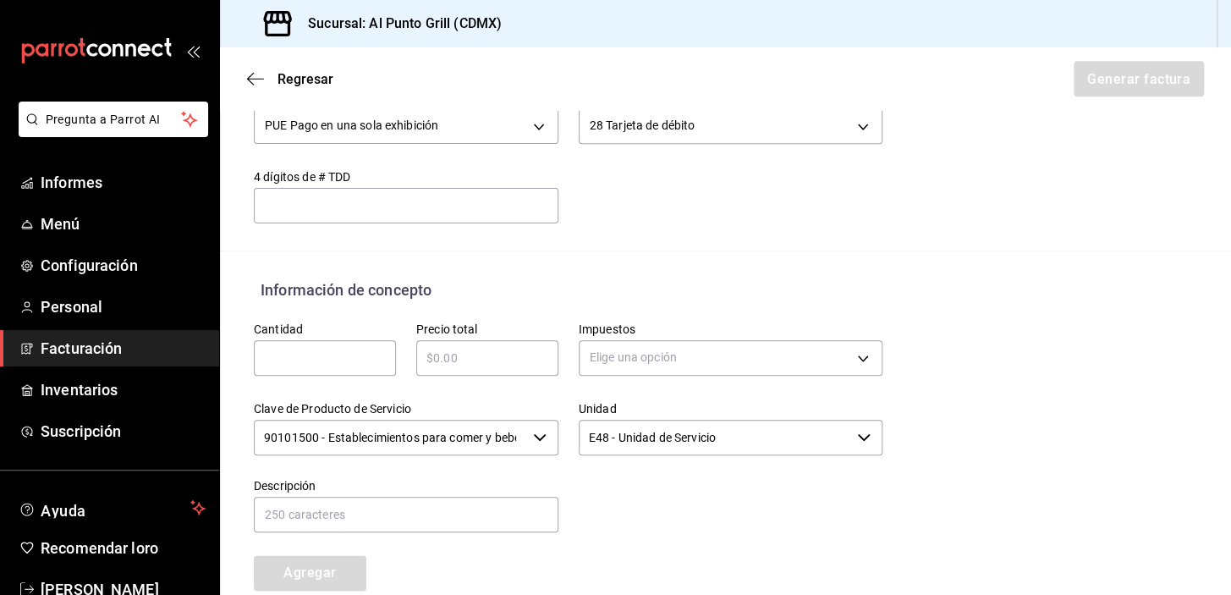
click at [343, 360] on input "text" at bounding box center [325, 358] width 142 height 20
type input "1"
click at [453, 356] on input "text" at bounding box center [487, 358] width 142 height 20
type input "$1435.00"
click at [628, 347] on body "Pregunta a Parrot AI Informes Menú Configuración Personal Facturación Inventari…" at bounding box center [615, 297] width 1231 height 595
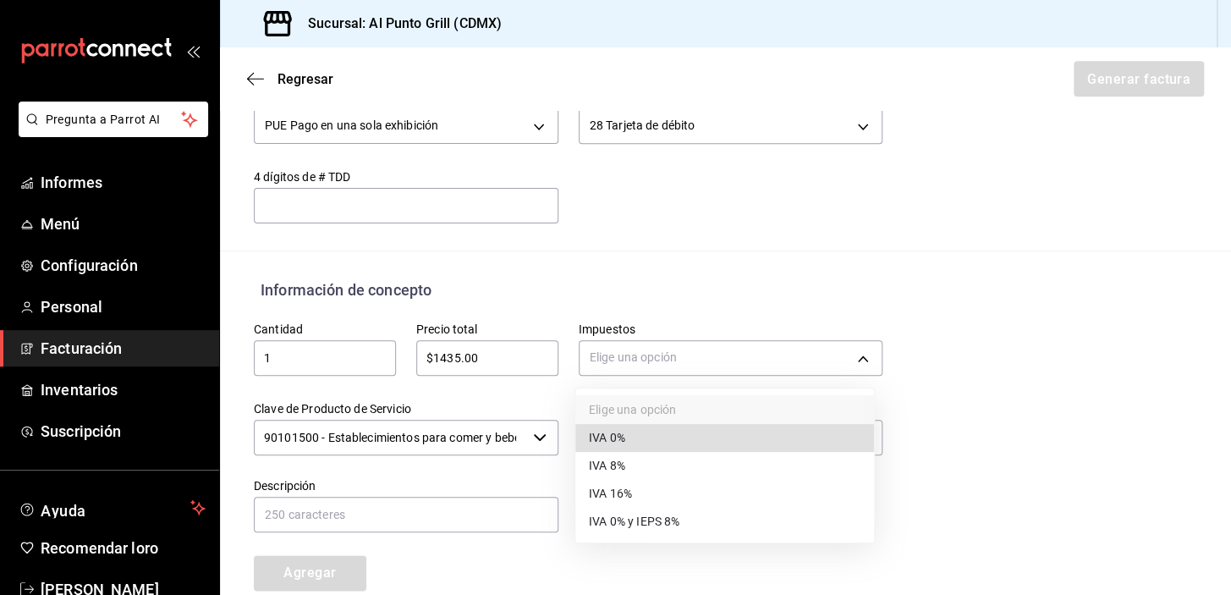
click at [594, 489] on font "IVA 16%" at bounding box center [610, 494] width 43 height 14
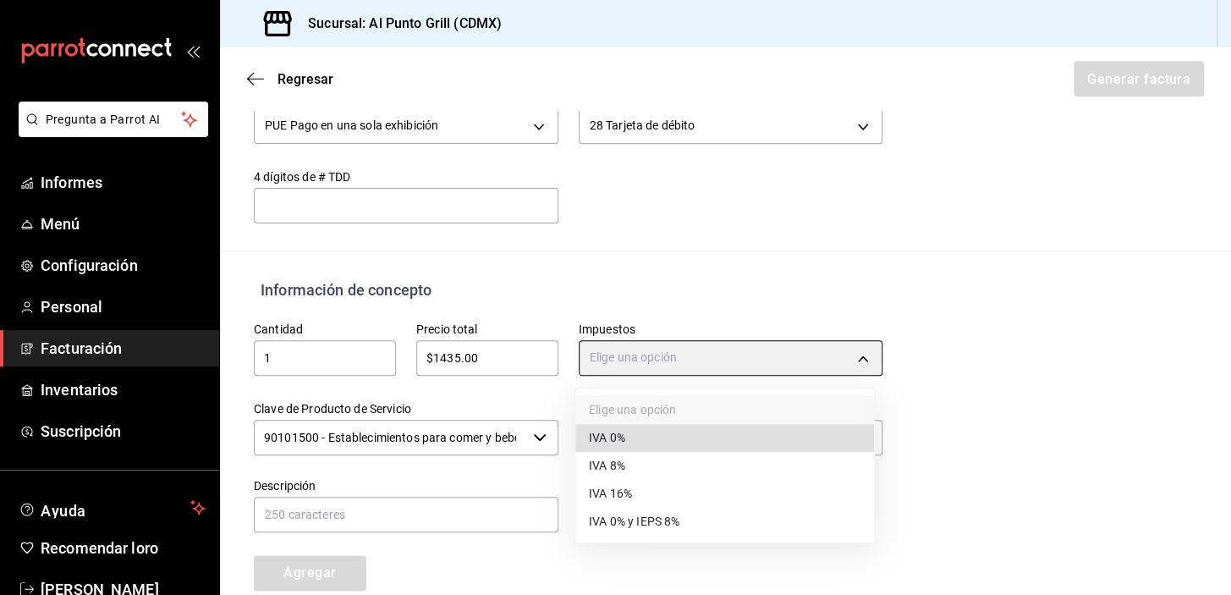
type input "IVA_16"
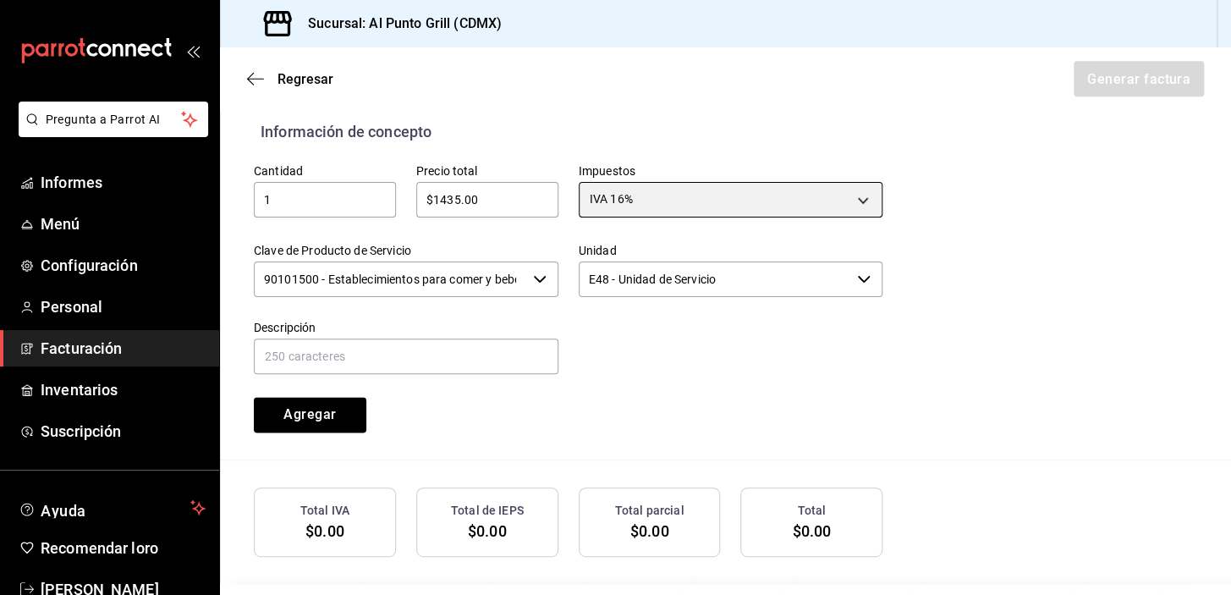
scroll to position [807, 0]
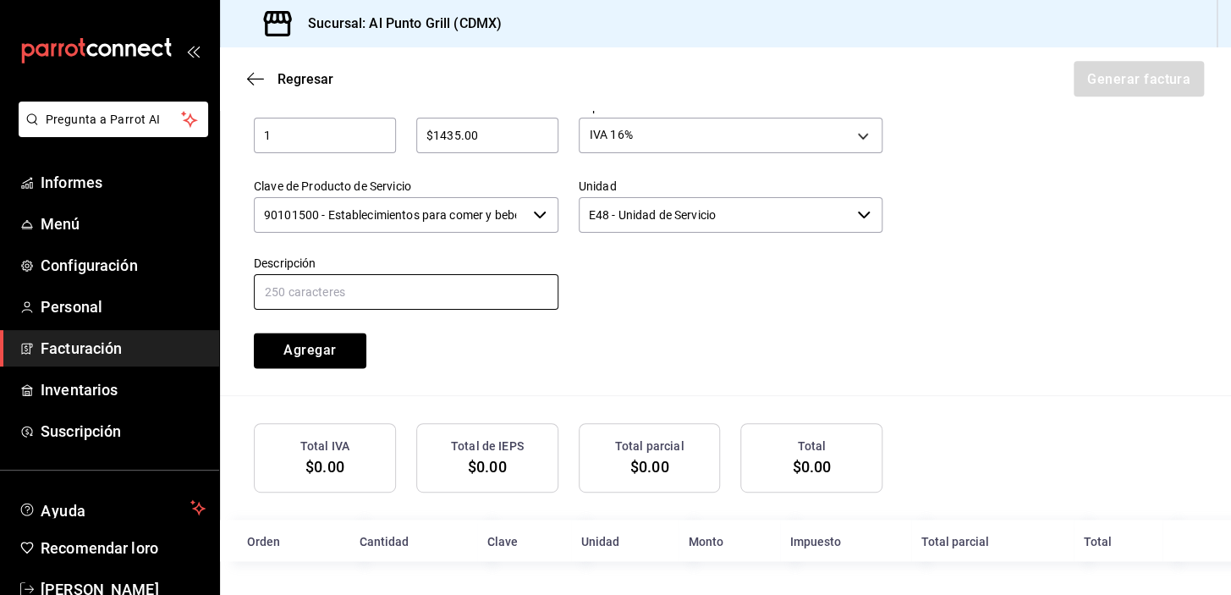
click at [383, 299] on input "text" at bounding box center [406, 292] width 305 height 36
type input "CONSUMO DE ALIMENTOS Y BEBIDAS"
click at [323, 350] on font "Agregar" at bounding box center [310, 350] width 52 height 16
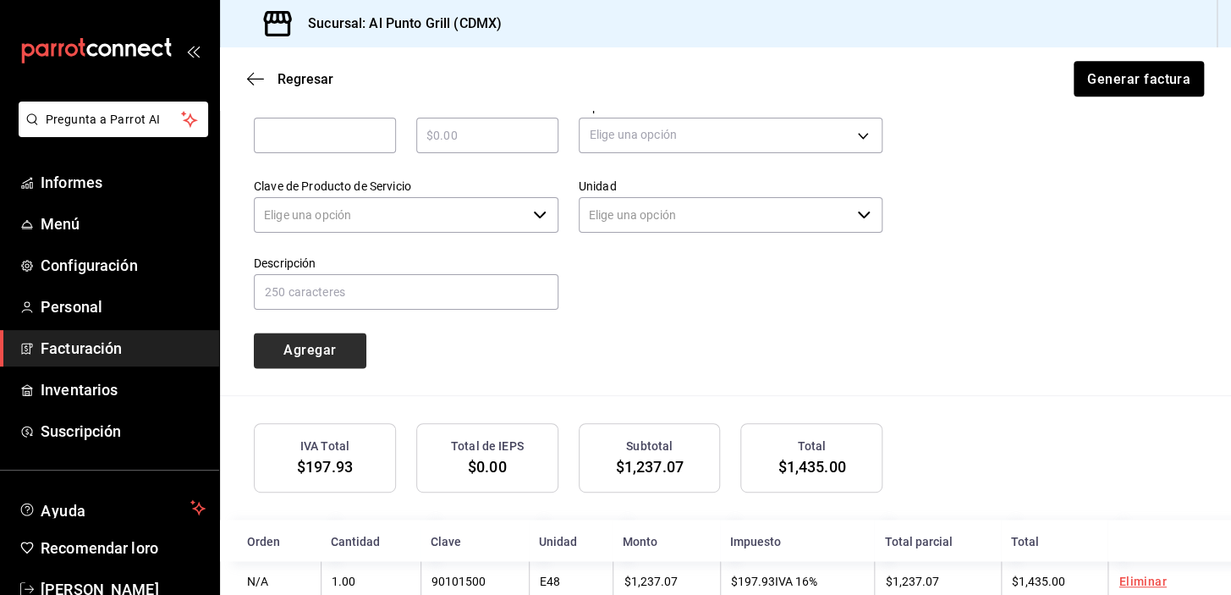
type input "90101500 - Establecimientos para comer y beber"
type input "E48 - Unidad de Servicio"
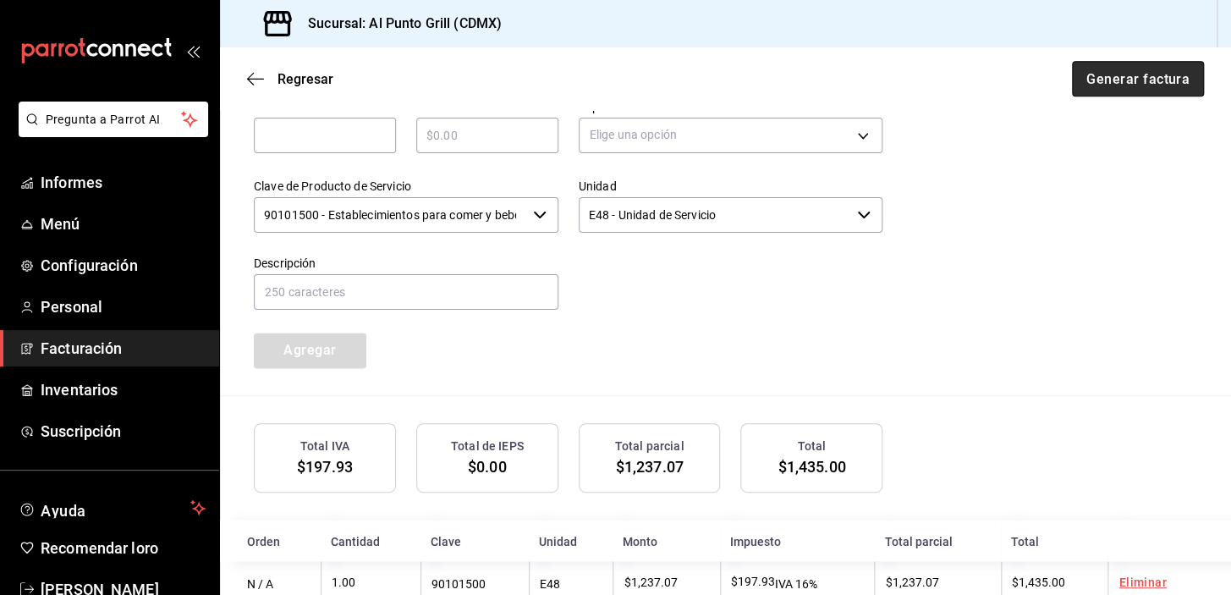
click at [1126, 77] on font "Generar factura" at bounding box center [1138, 78] width 103 height 16
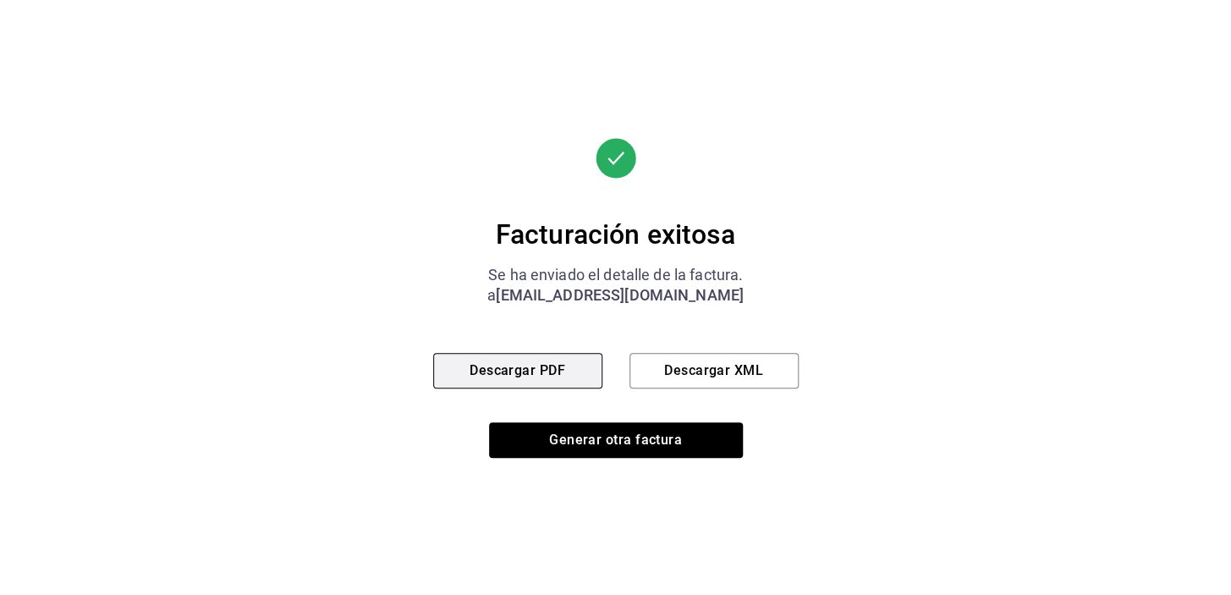
click at [538, 375] on font "Descargar PDF" at bounding box center [518, 370] width 96 height 16
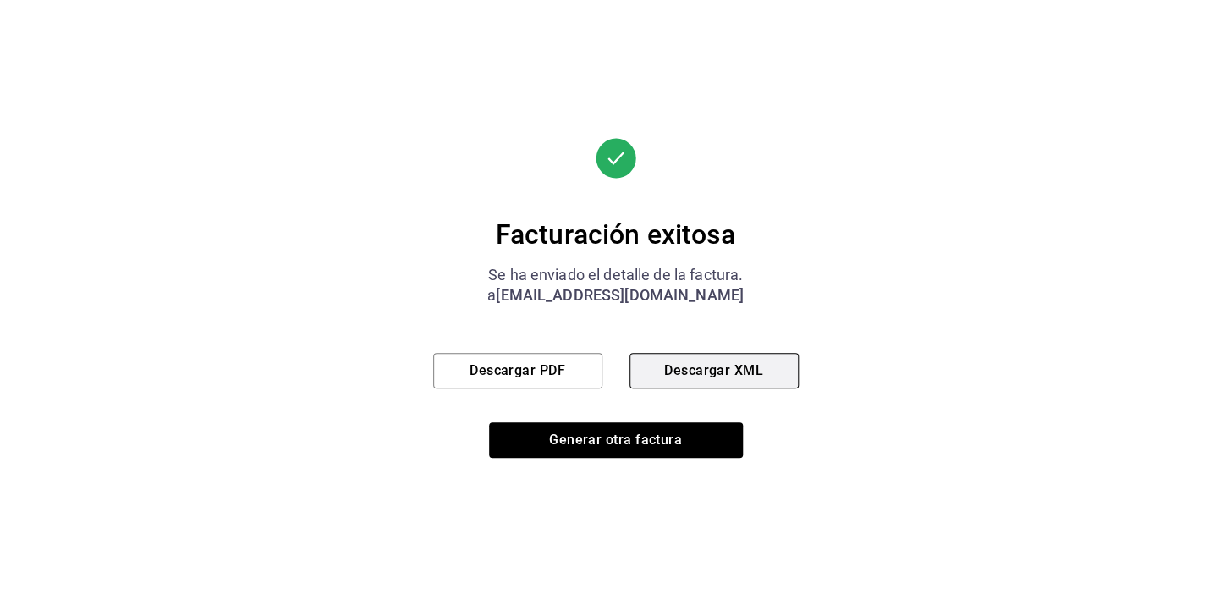
click at [737, 363] on font "Descargar XML" at bounding box center [713, 370] width 99 height 16
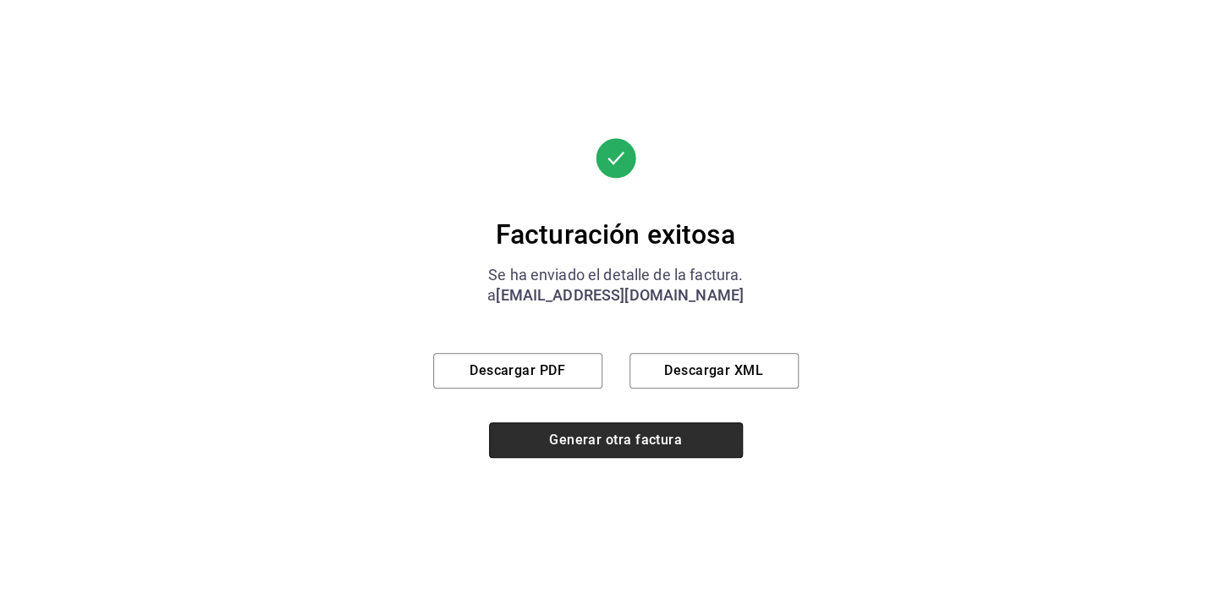
click at [686, 444] on button "Generar otra factura" at bounding box center [616, 440] width 254 height 36
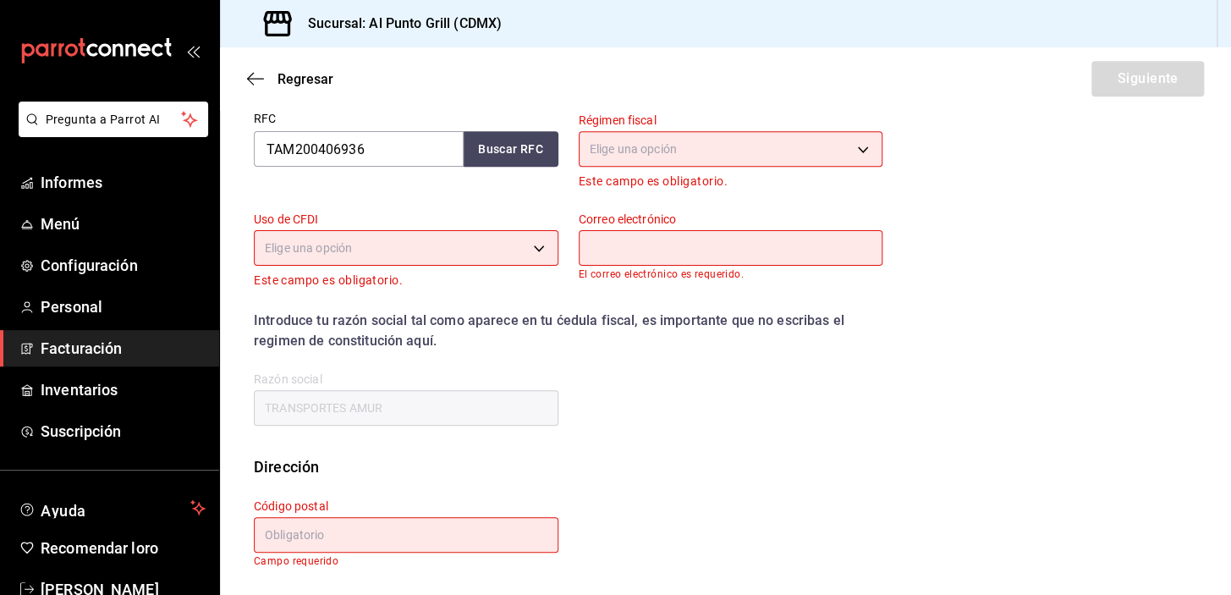
scroll to position [215, 0]
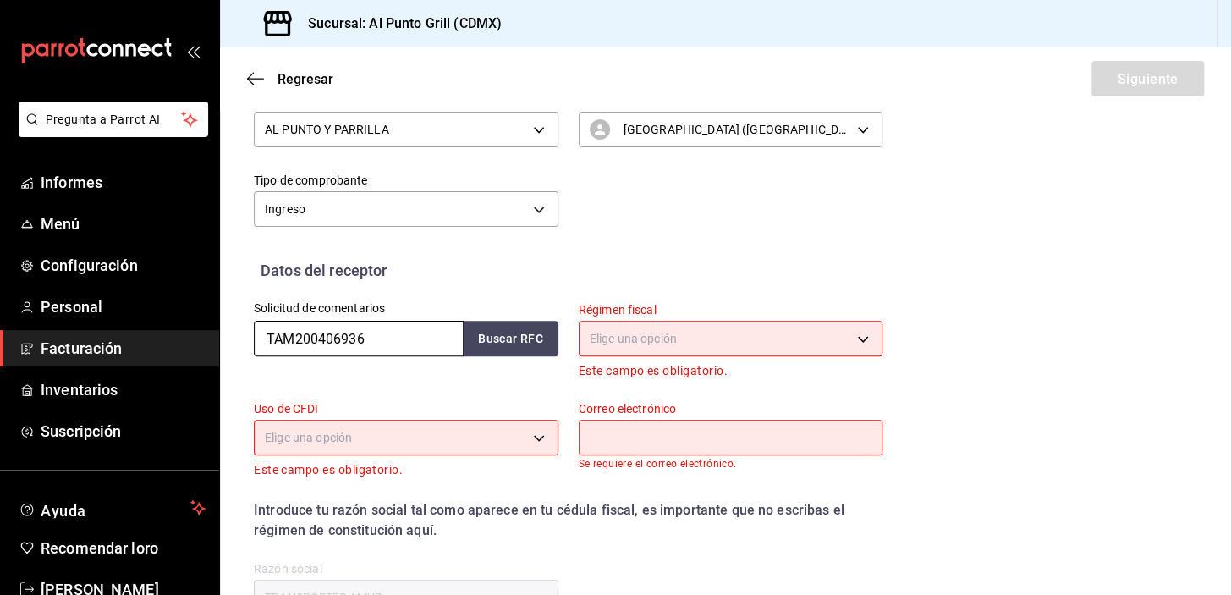
drag, startPoint x: 372, startPoint y: 327, endPoint x: 267, endPoint y: 339, distance: 105.6
click at [264, 339] on input "TAM200406936" at bounding box center [359, 339] width 210 height 36
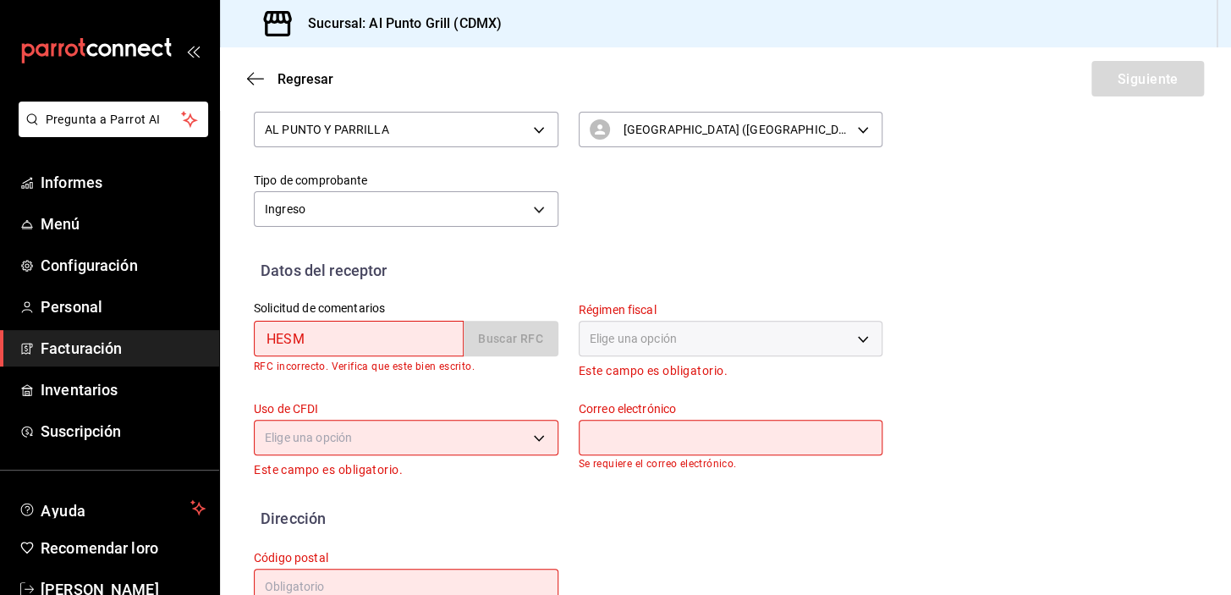
type input "HESM7204072G3"
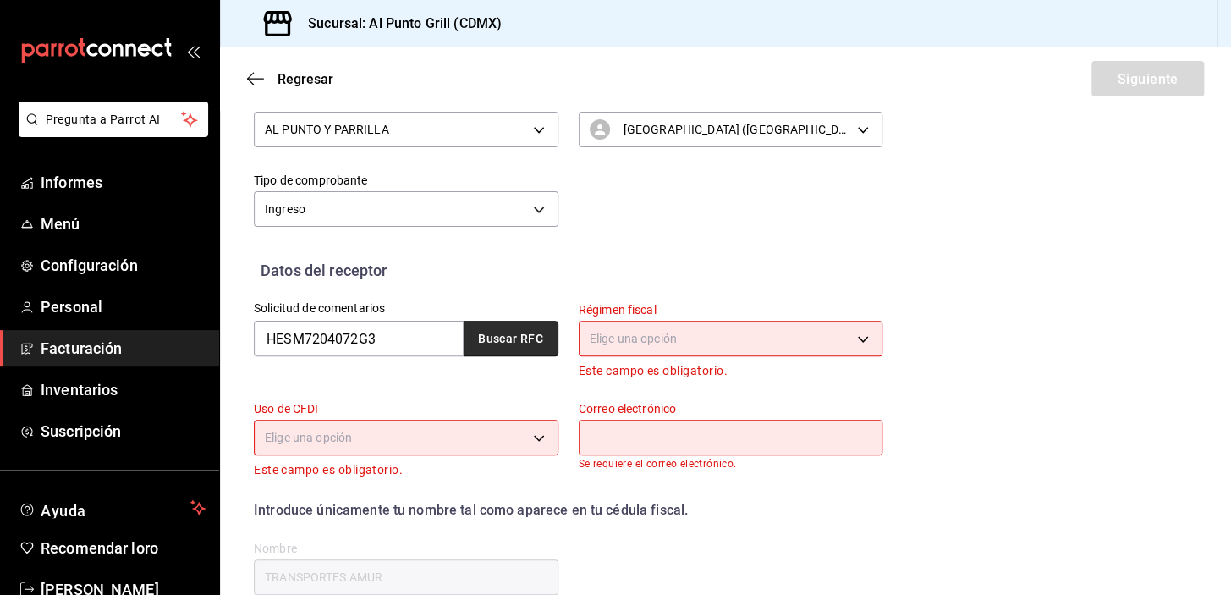
click at [514, 341] on font "Buscar RFC" at bounding box center [510, 340] width 65 height 14
type input "mauriciohernandezsarti@gmail.com"
type input "54760"
type input "MAURICIO JOSE HERNANDEZ SARTI"
type input "612"
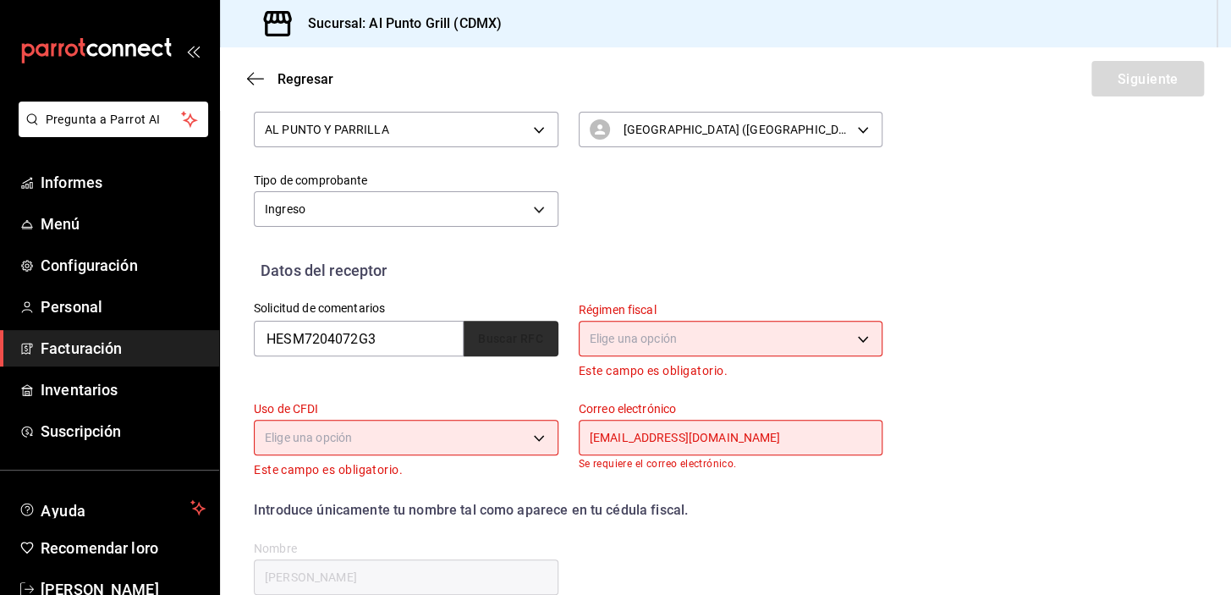
type input "G03"
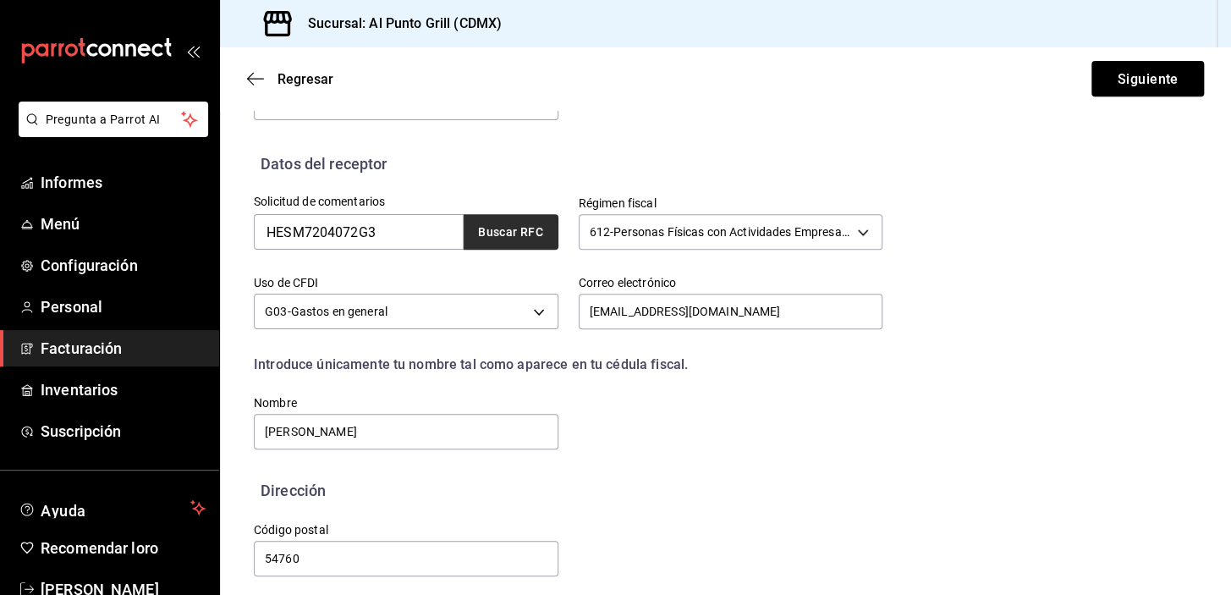
scroll to position [332, 0]
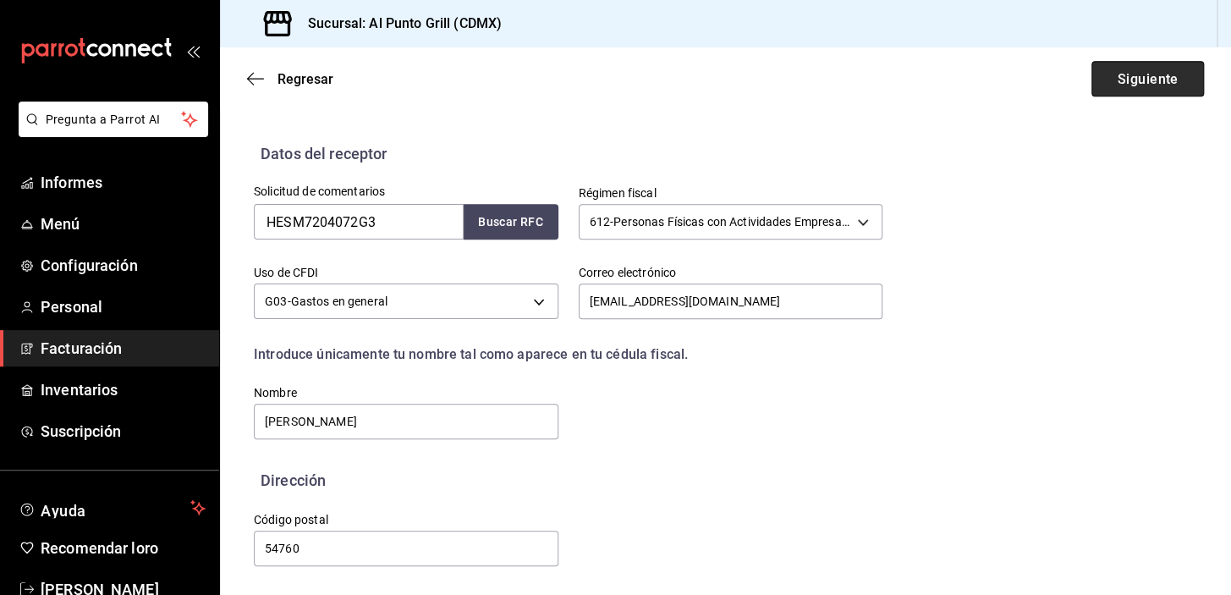
click at [1124, 74] on font "Siguiente" at bounding box center [1147, 78] width 61 height 16
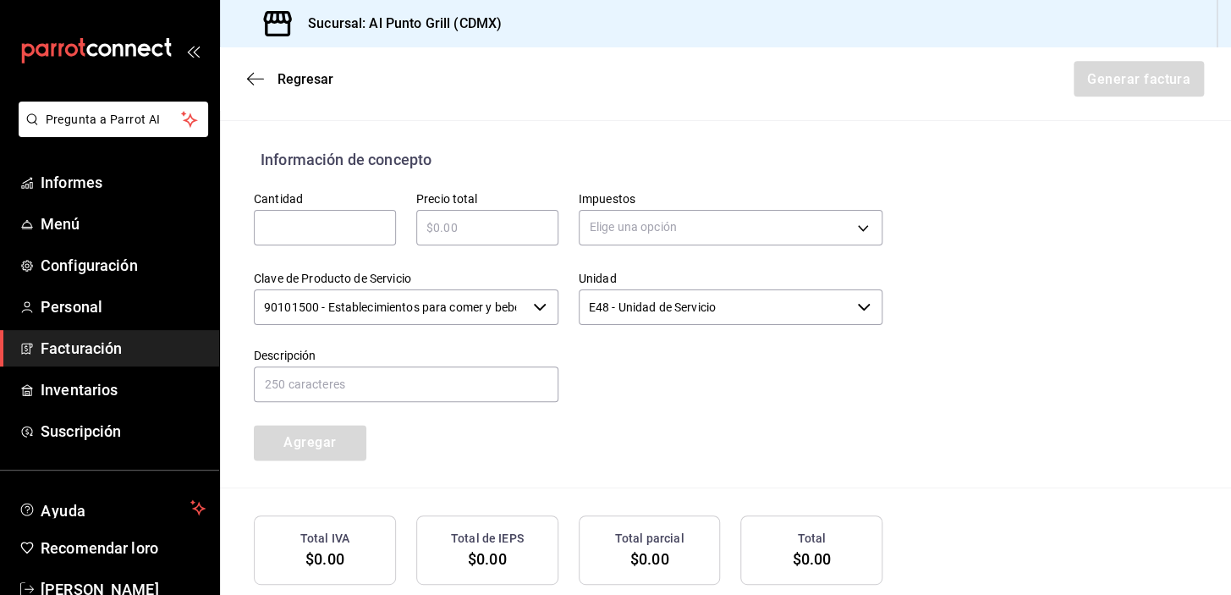
scroll to position [563, 0]
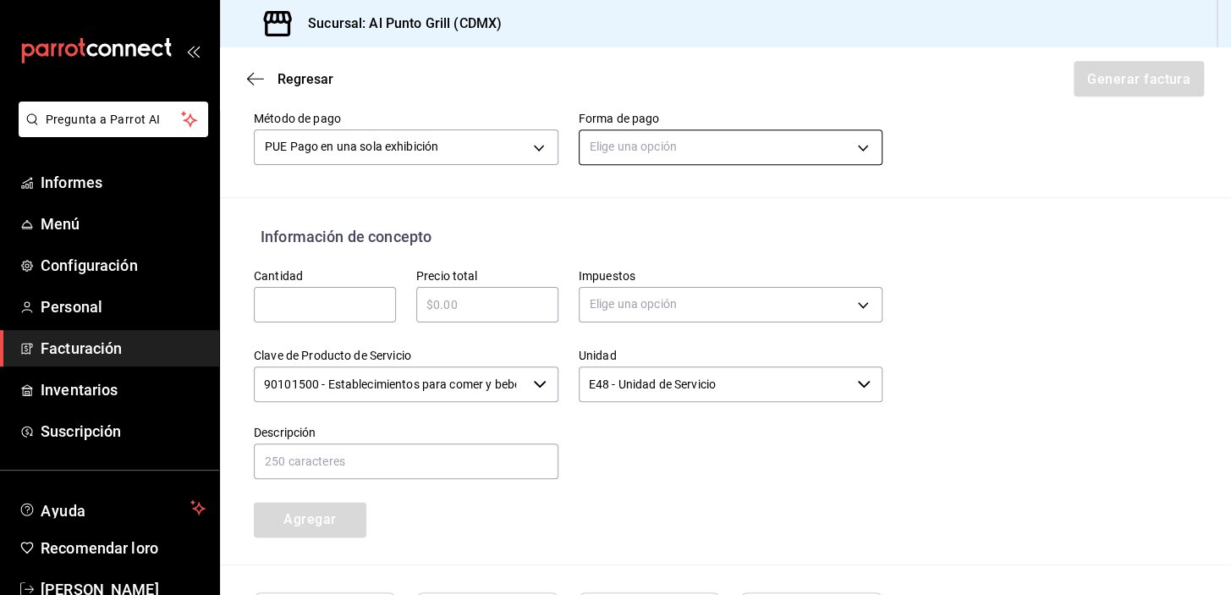
click at [605, 150] on body "Pregunta a Parrot AI Informes Menú Configuración Personal Facturación Inventari…" at bounding box center [615, 297] width 1231 height 595
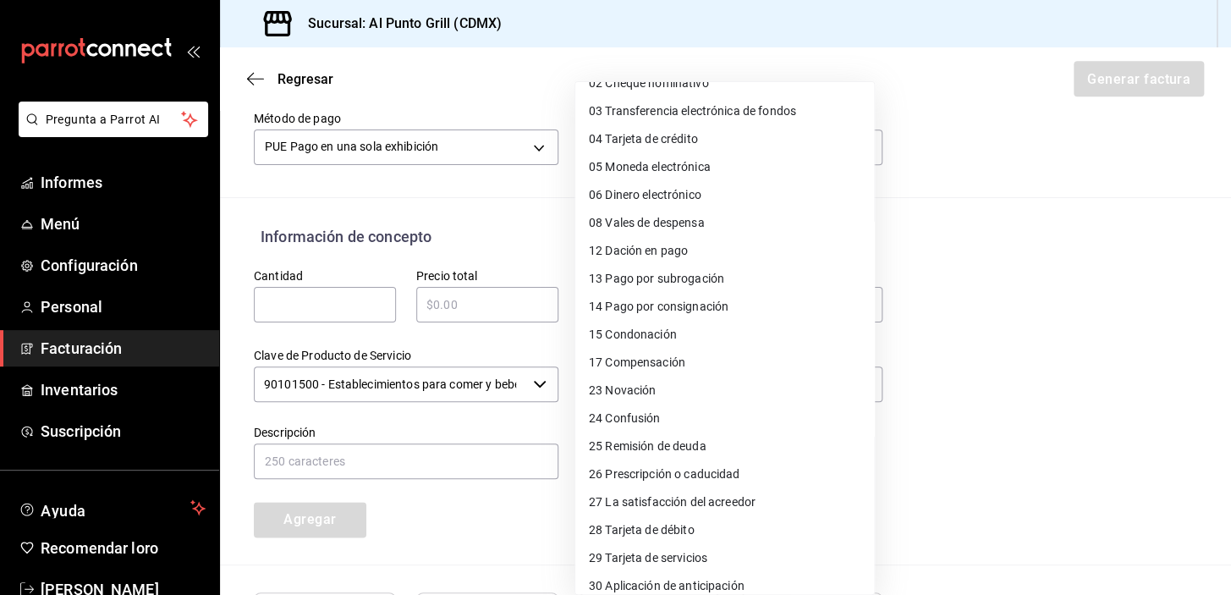
scroll to position [144, 0]
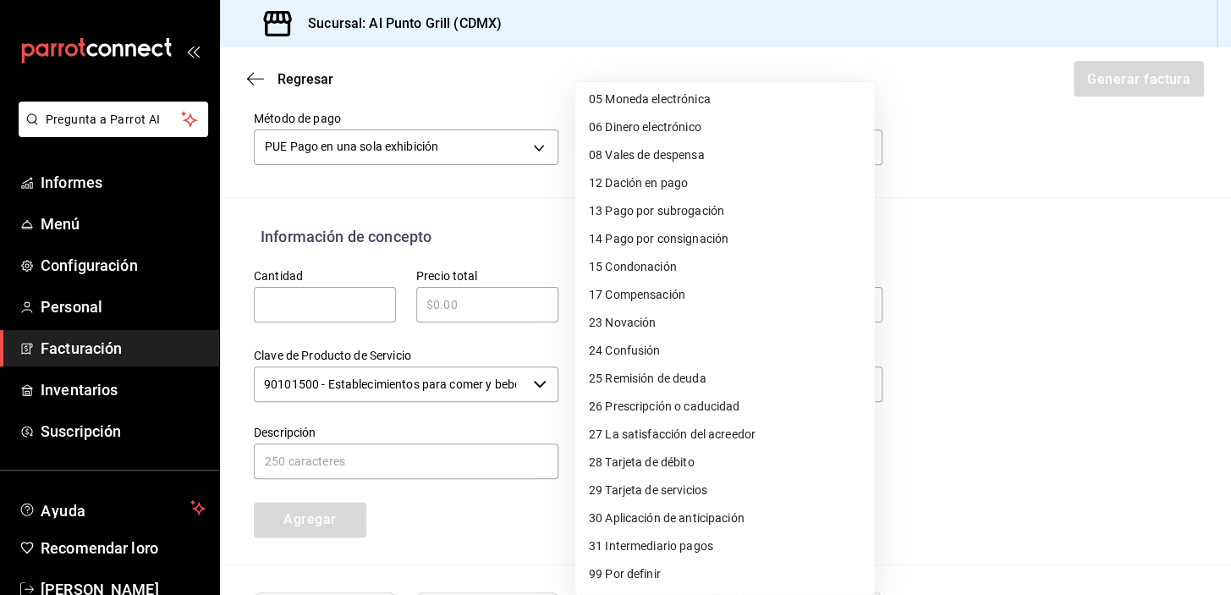
click at [669, 459] on font "Tarjeta de débito" at bounding box center [649, 462] width 89 height 14
type input "28"
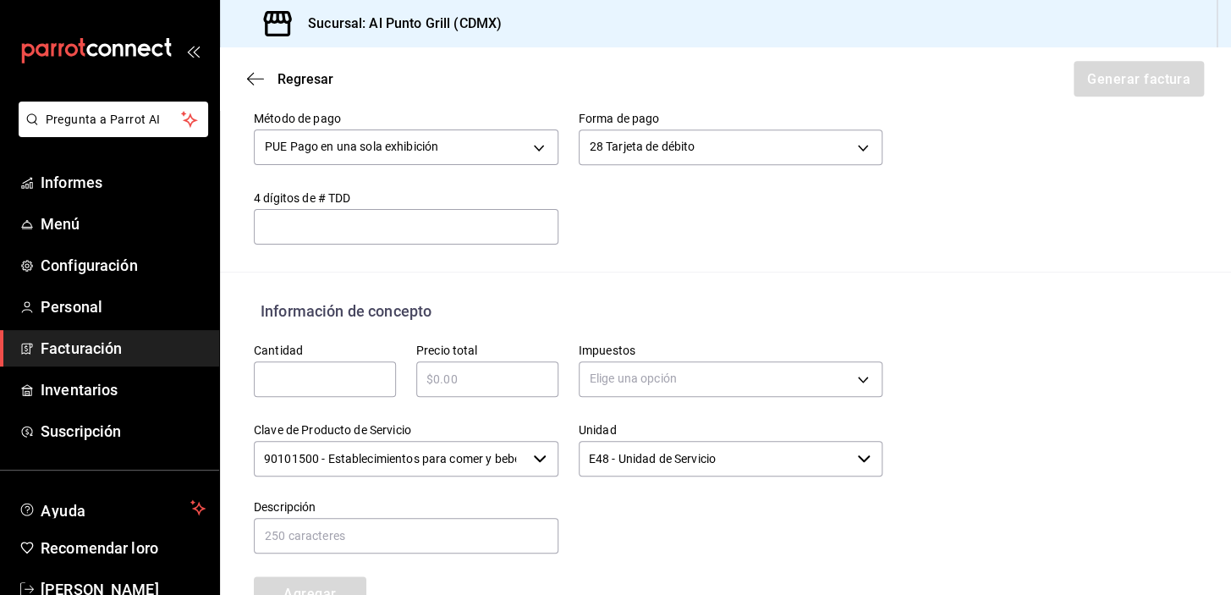
click at [295, 383] on input "text" at bounding box center [325, 379] width 142 height 20
type input "1"
click at [487, 379] on input "text" at bounding box center [487, 379] width 142 height 20
type input "$520.00"
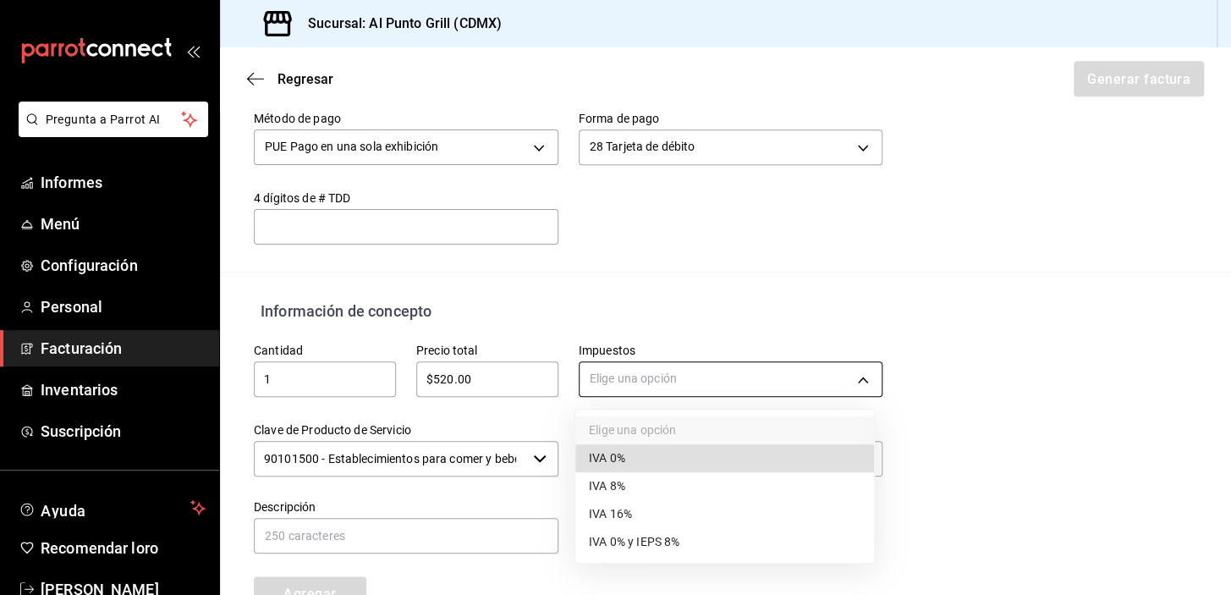
click at [648, 374] on body "Pregunta a Parrot AI Informes Menú Configuración Personal Facturación Inventari…" at bounding box center [615, 297] width 1231 height 595
click at [630, 512] on font "IVA 16%" at bounding box center [610, 515] width 43 height 14
type input "IVA_16"
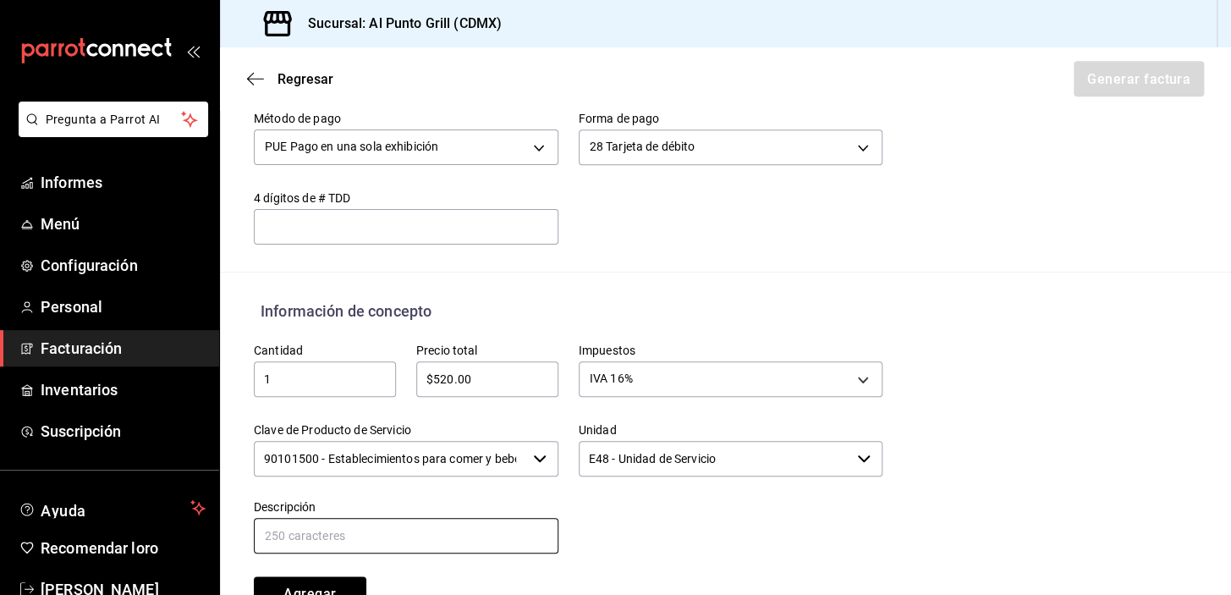
click at [469, 531] on input "text" at bounding box center [406, 536] width 305 height 36
type input "CONSUMO DE ALIMENTOS Y BEBIDAS"
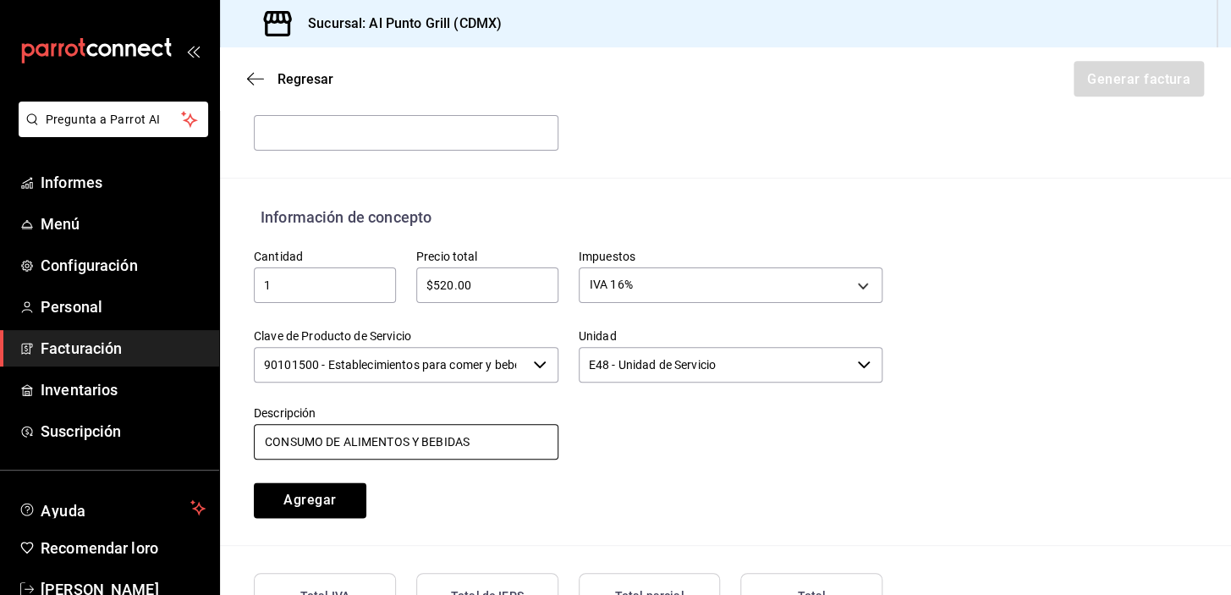
scroll to position [807, 0]
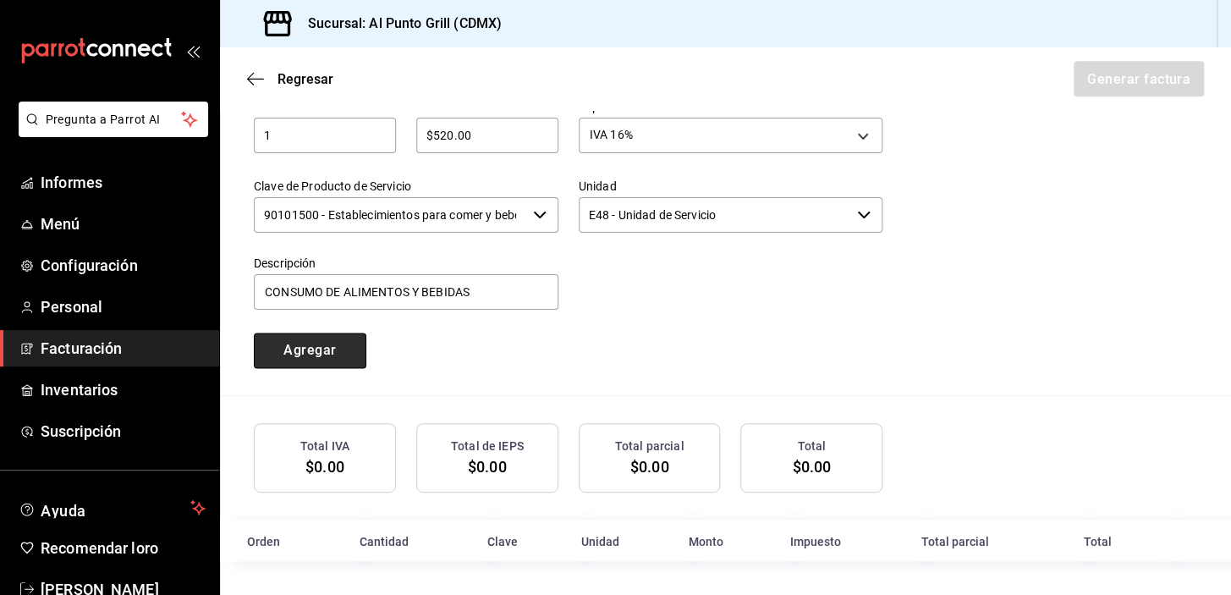
click at [267, 344] on button "Agregar" at bounding box center [310, 351] width 113 height 36
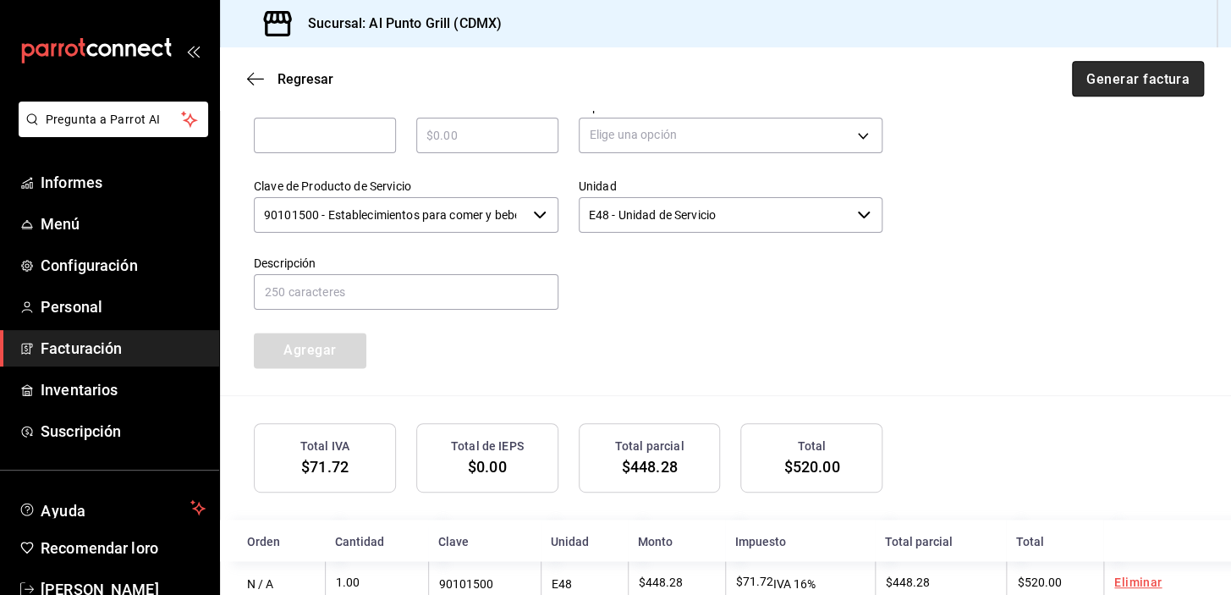
click at [1152, 74] on font "Generar factura" at bounding box center [1138, 78] width 103 height 16
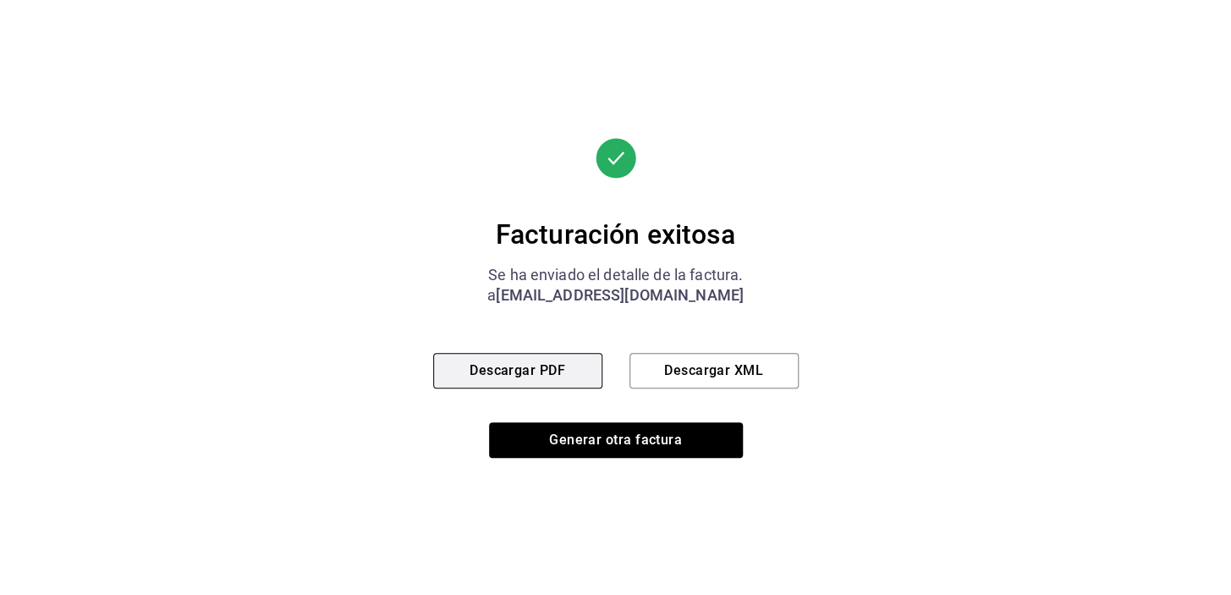
click at [550, 375] on font "Descargar PDF" at bounding box center [518, 370] width 96 height 16
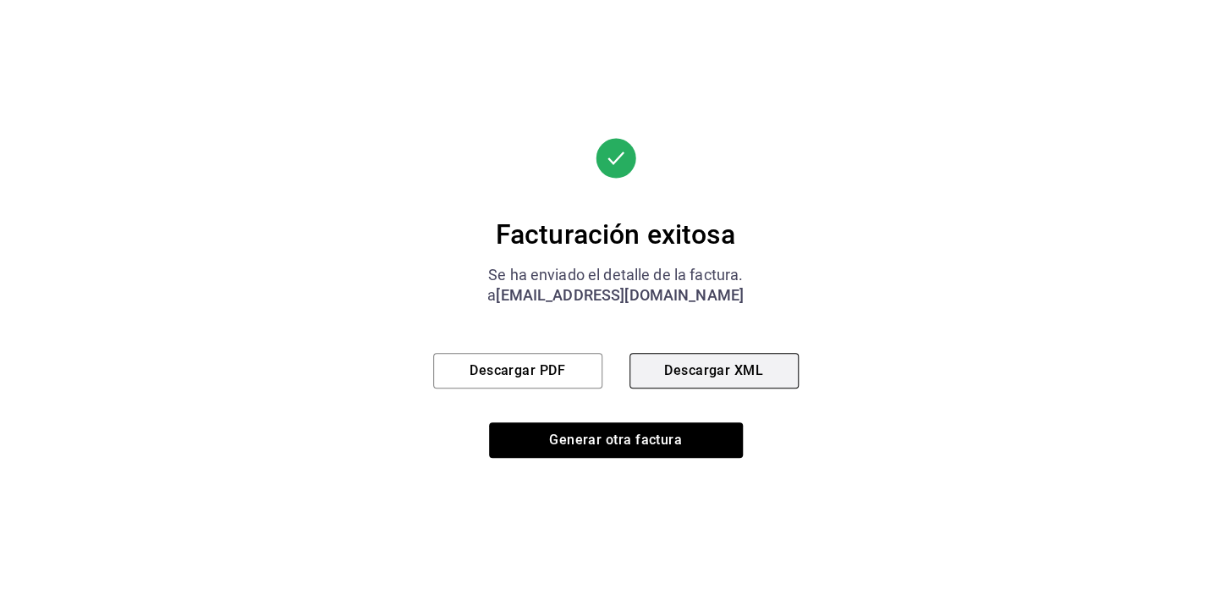
click at [658, 372] on button "Descargar XML" at bounding box center [714, 371] width 169 height 36
